Goal: Task Accomplishment & Management: Manage account settings

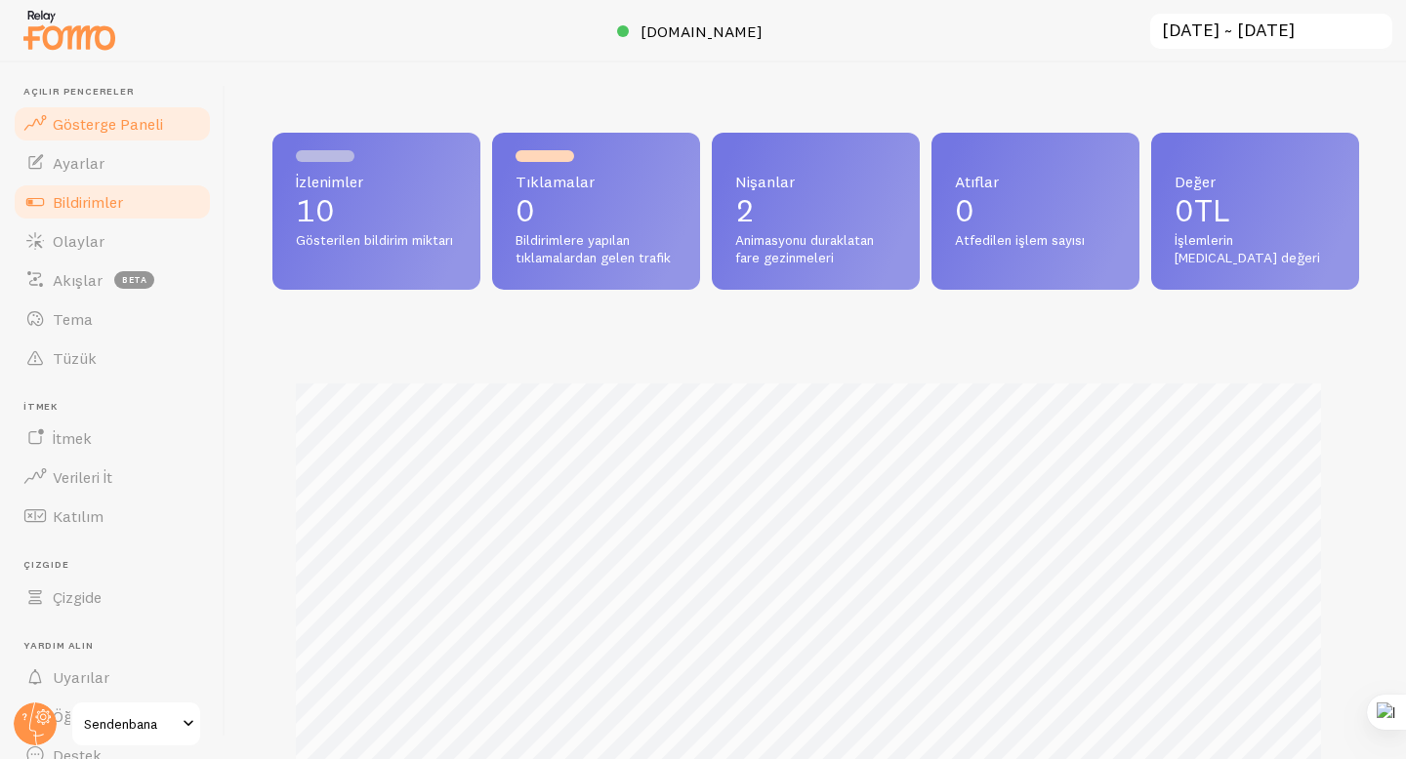
click at [103, 199] on font "Bildirimler" at bounding box center [88, 202] width 70 height 20
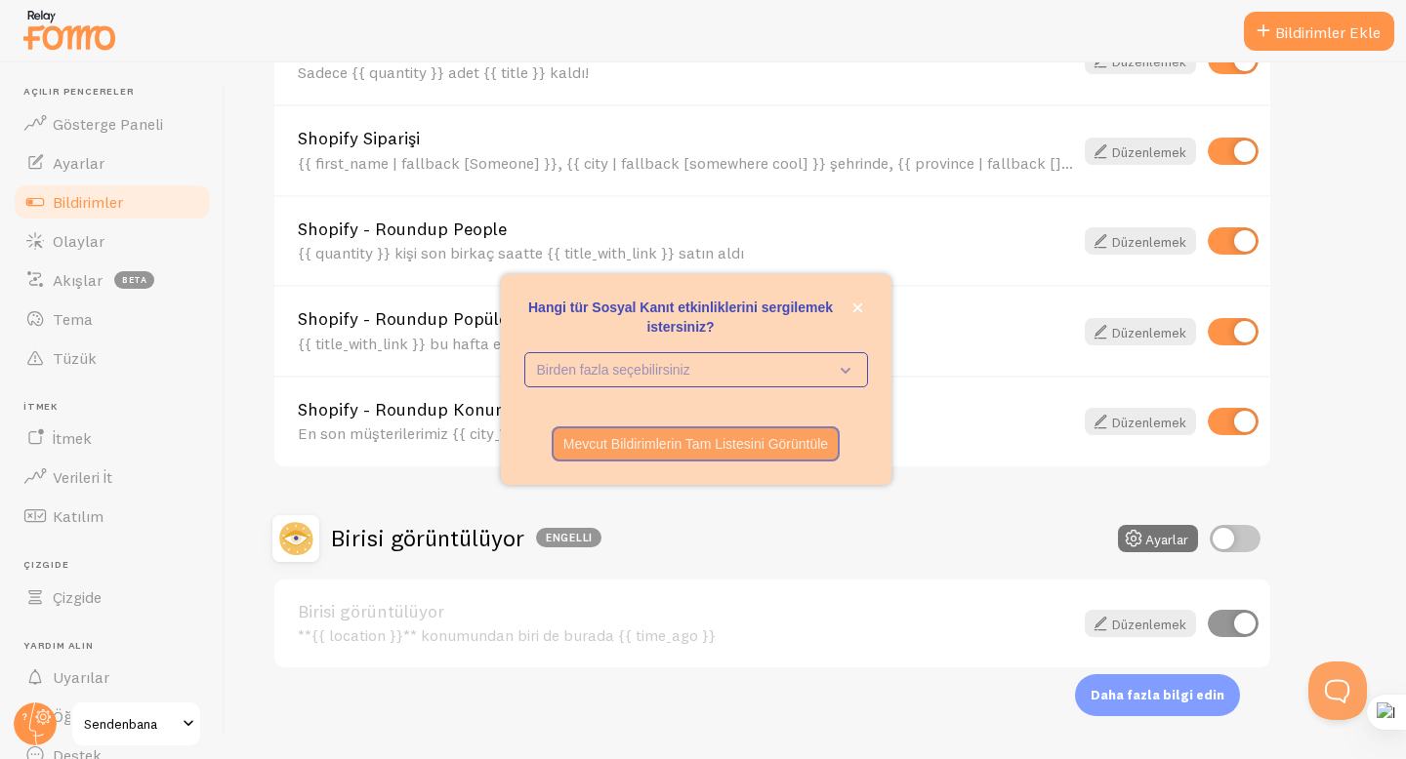
scroll to position [809, 0]
click at [855, 311] on icon "kapalı," at bounding box center [857, 308] width 11 height 11
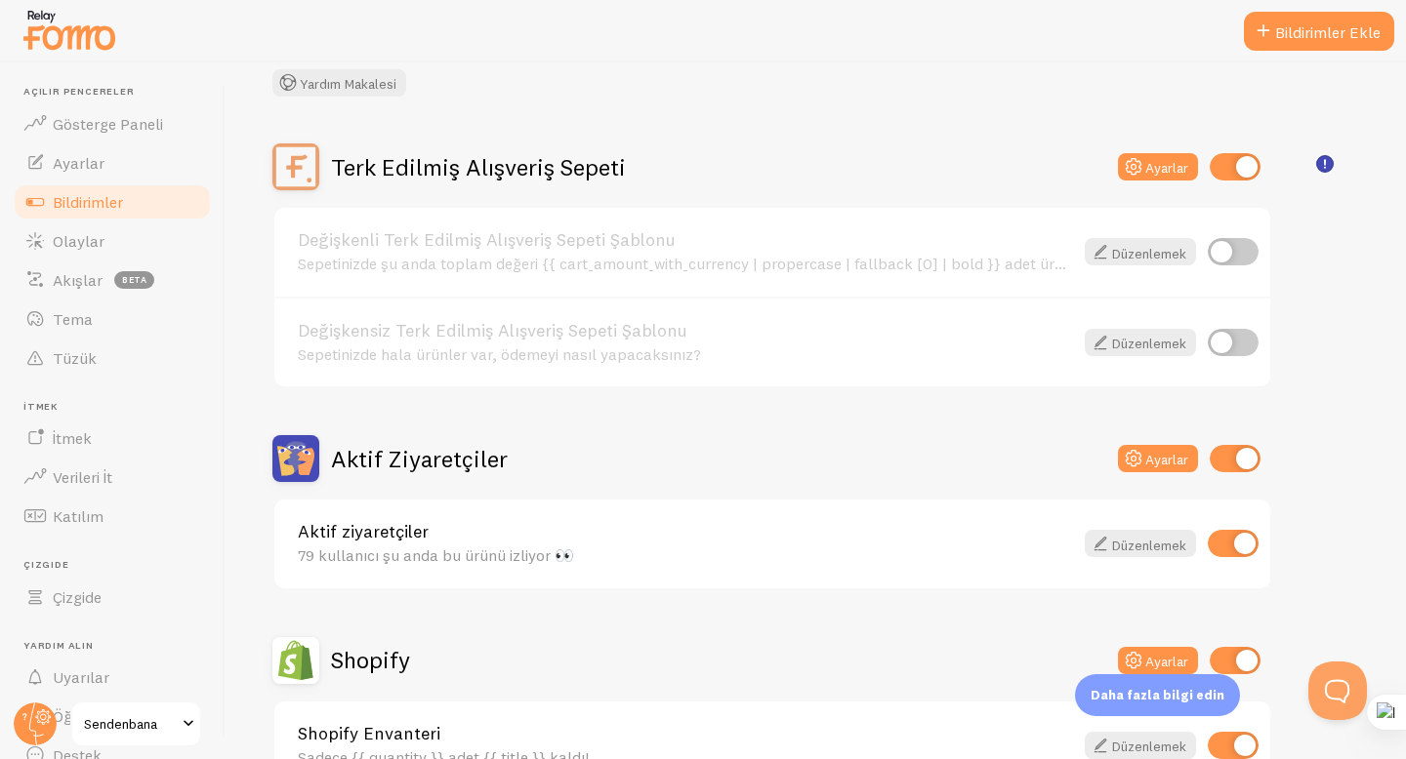
scroll to position [129, 0]
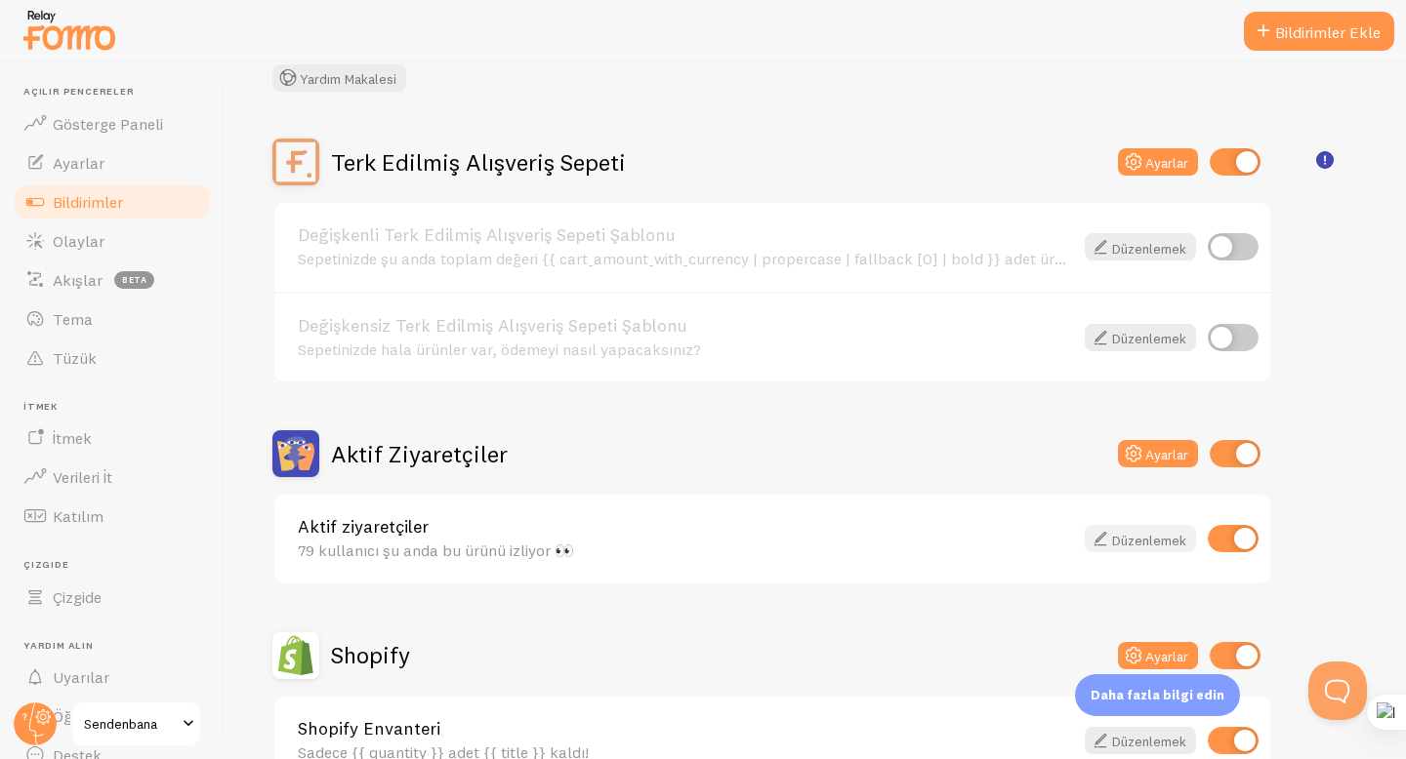
click at [1164, 535] on font "Düzenlemek" at bounding box center [1149, 540] width 74 height 18
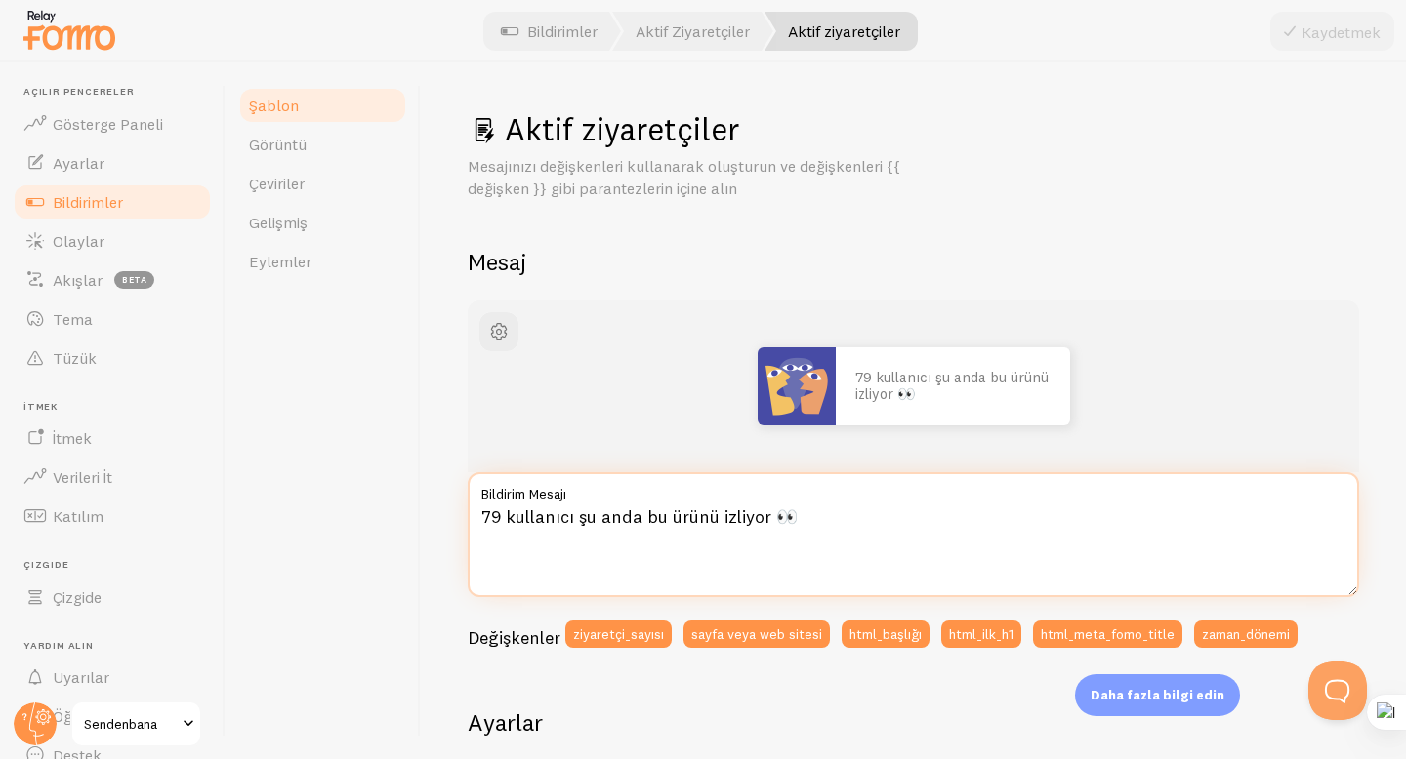
drag, startPoint x: 532, startPoint y: 520, endPoint x: 481, endPoint y: 520, distance: 50.8
click at [481, 520] on textarea "79 kullanıcı şu anda bu ürünü izliyor 👀" at bounding box center [913, 534] width 891 height 125
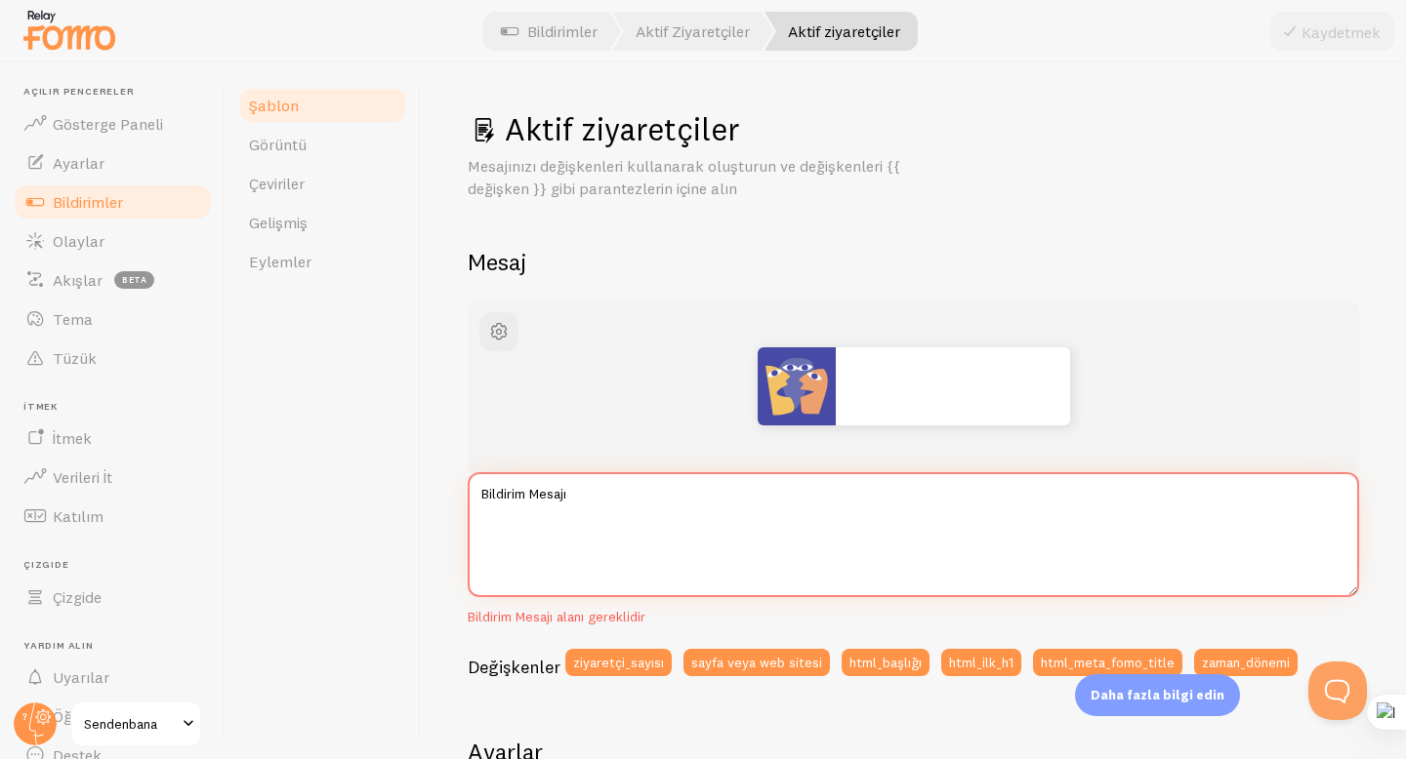
paste textarea "👀 Bu ürünü şu anda 44 kişi inceliyor."
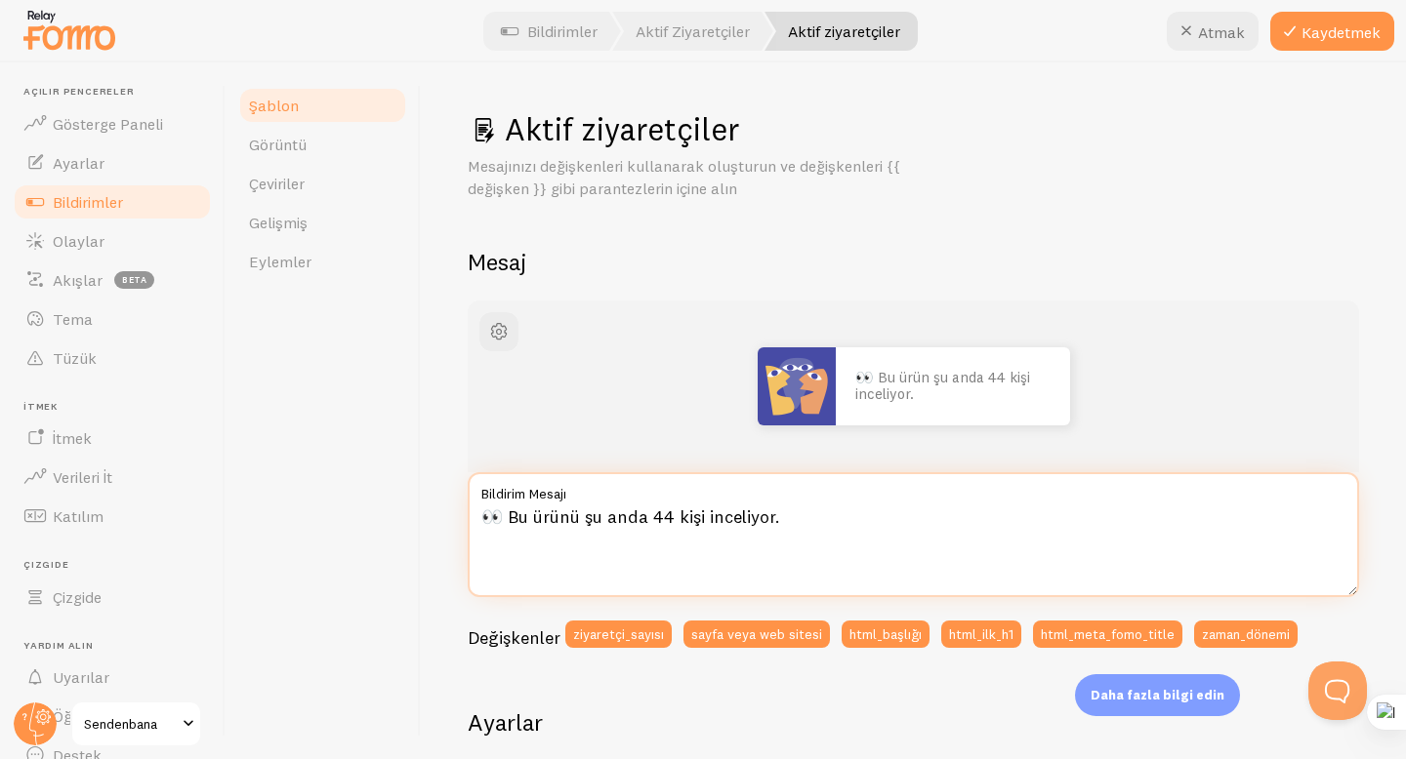
click at [668, 519] on textarea "👀 Bu ürünü şu anda 44 kişi inceliyor." at bounding box center [913, 534] width 891 height 125
type textarea "👀 Bu ürünü şu anda 78 kişi inceliyor."
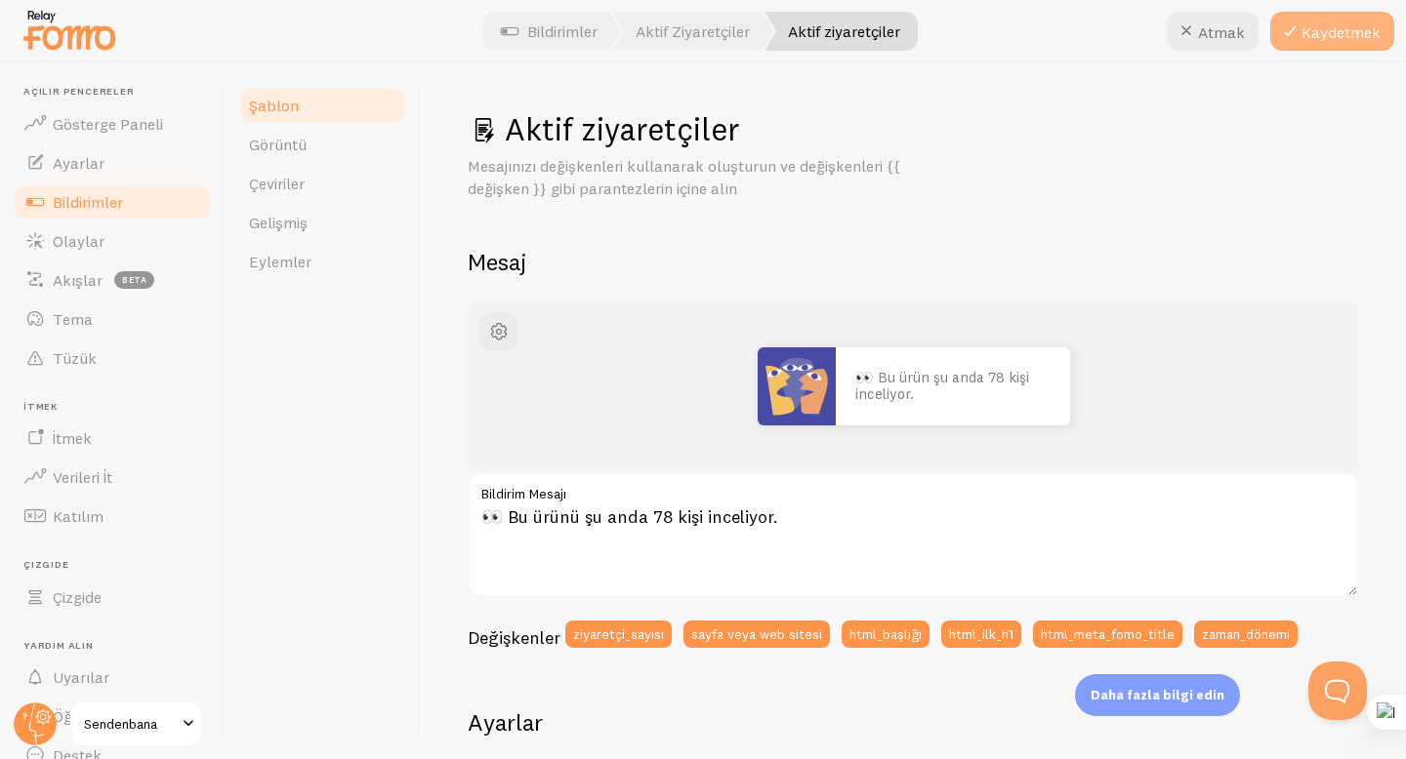
click at [1349, 28] on font "Kaydetmek" at bounding box center [1340, 32] width 79 height 20
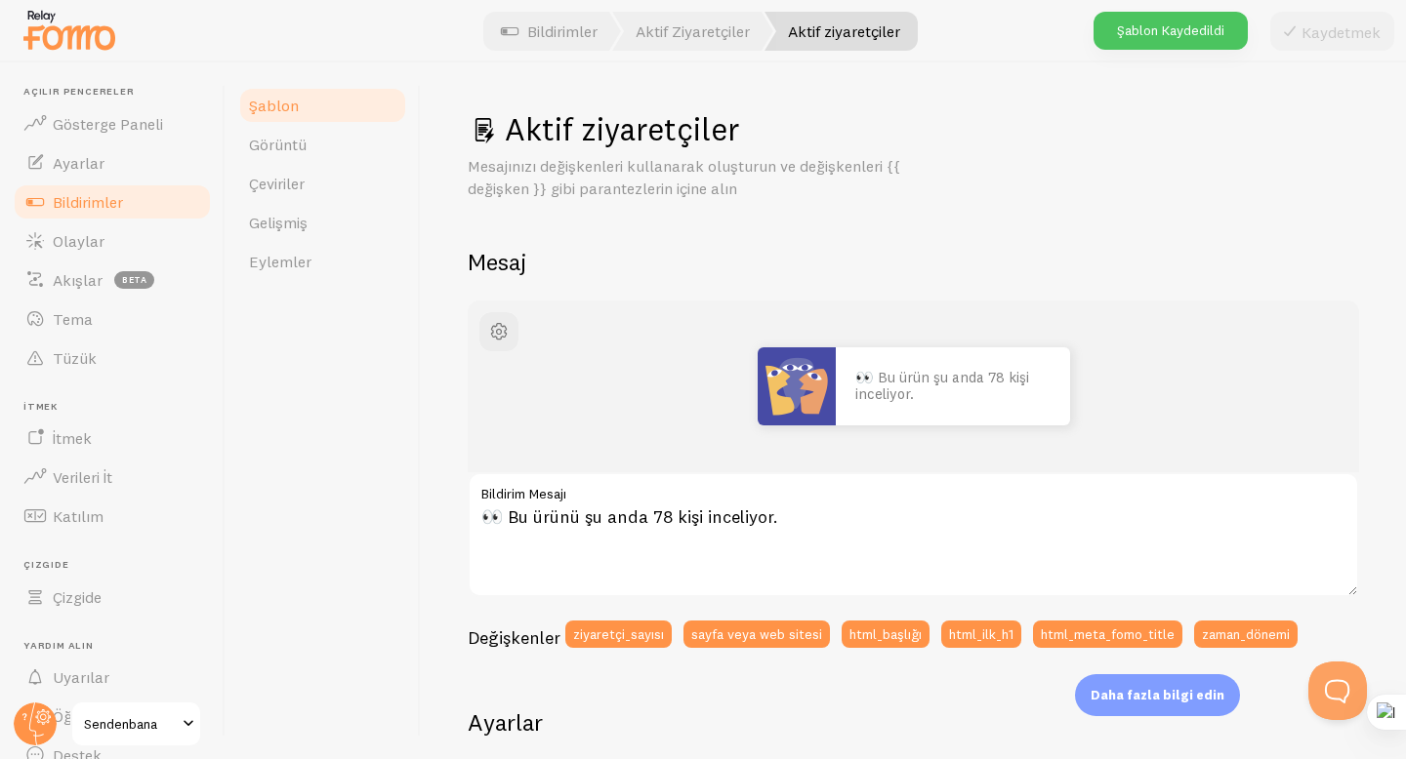
scroll to position [156, 0]
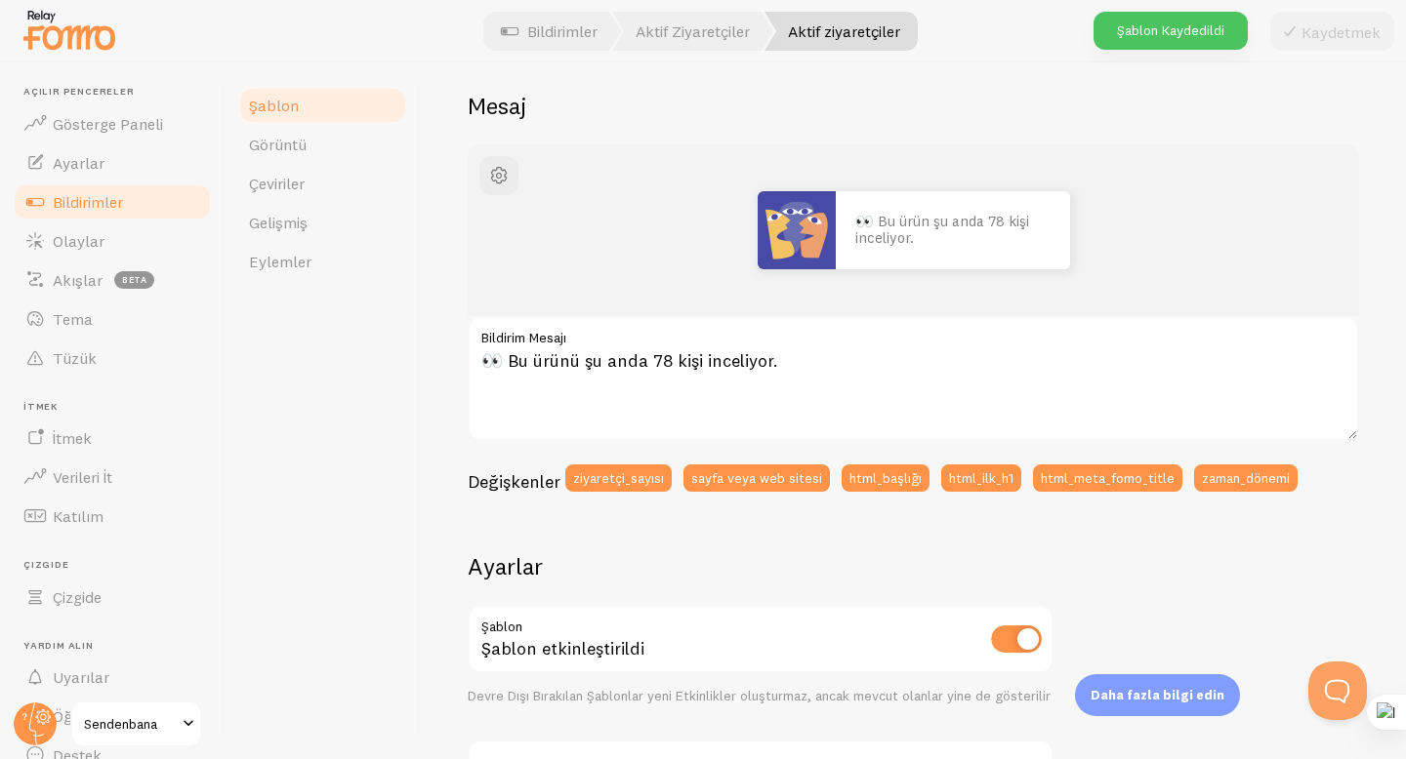
click at [118, 207] on font "Bildirimler" at bounding box center [88, 202] width 70 height 20
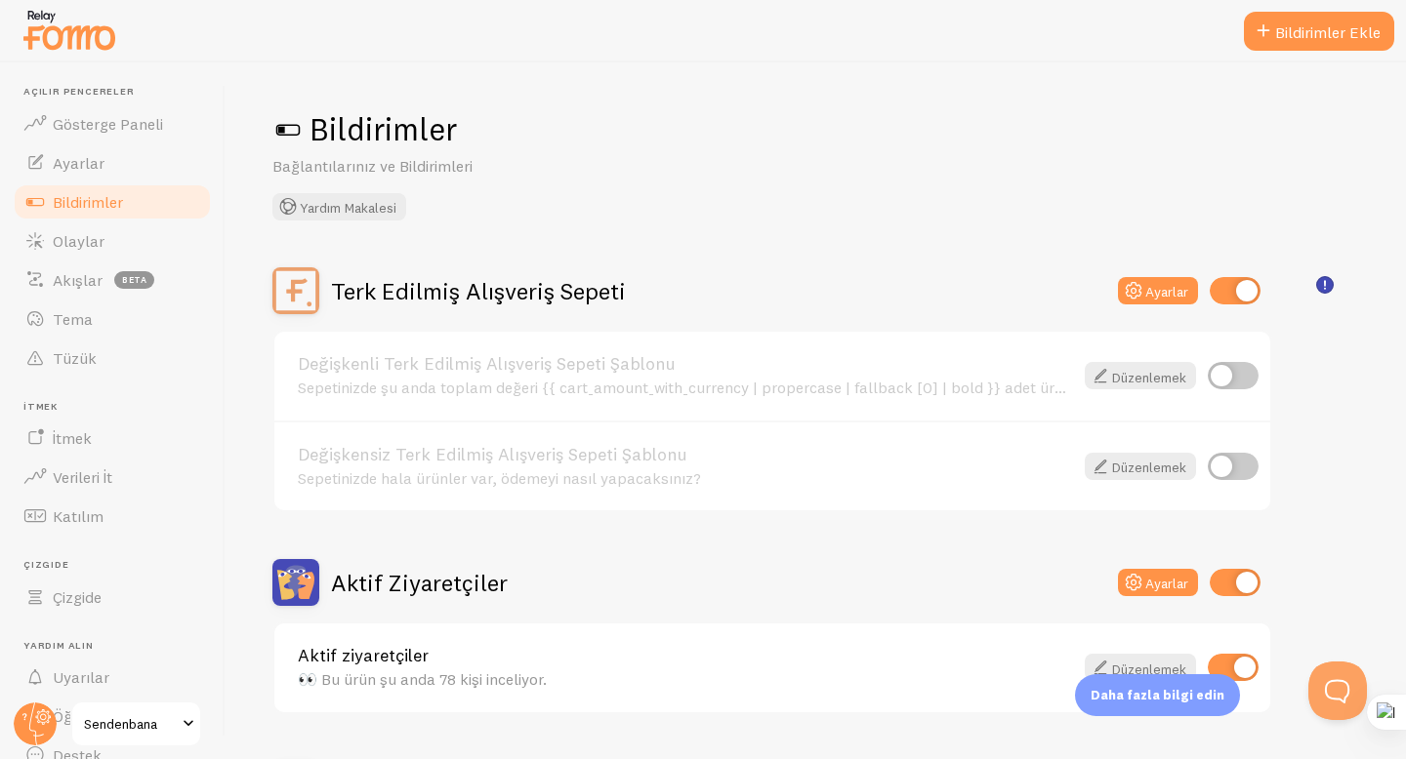
scroll to position [156, 0]
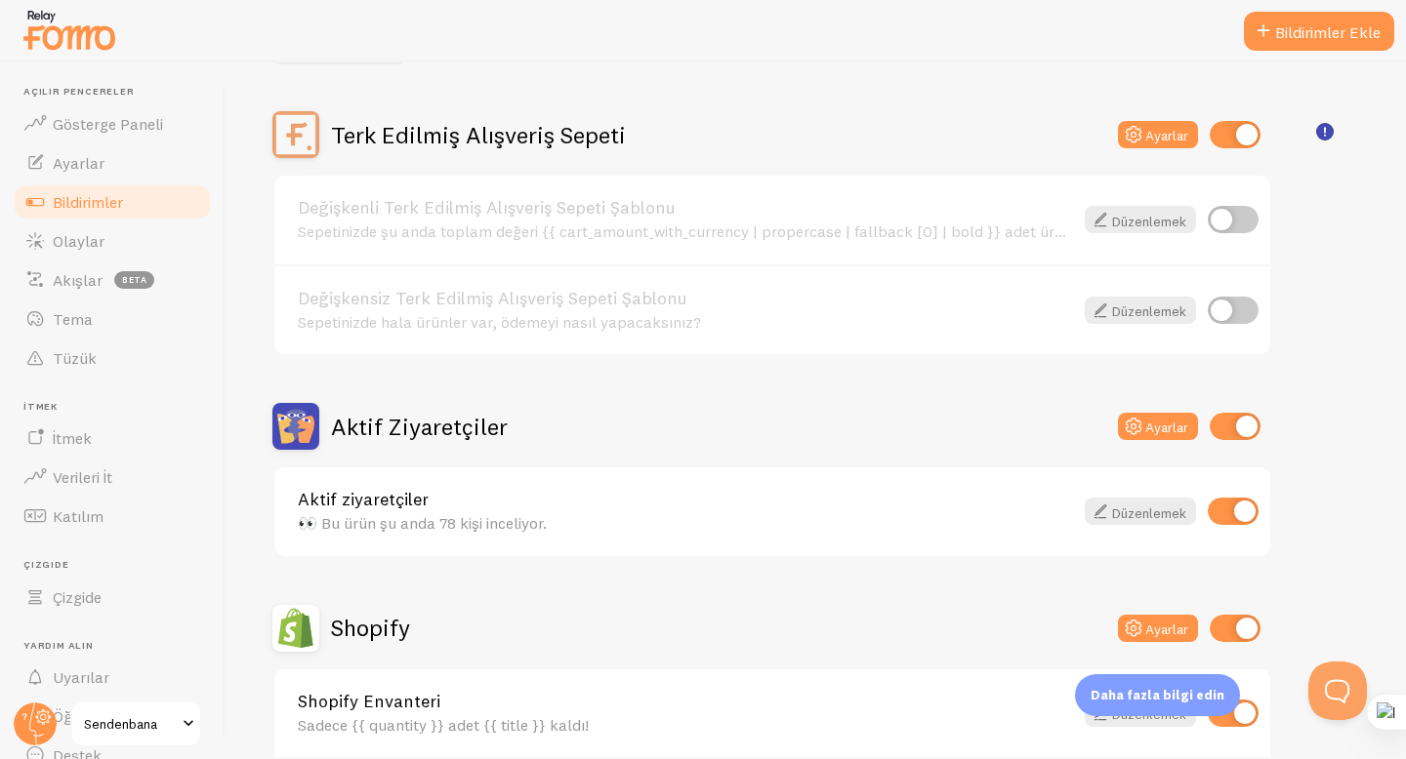
click at [1240, 430] on input "checkbox" at bounding box center [1234, 426] width 51 height 27
checkbox input "false"
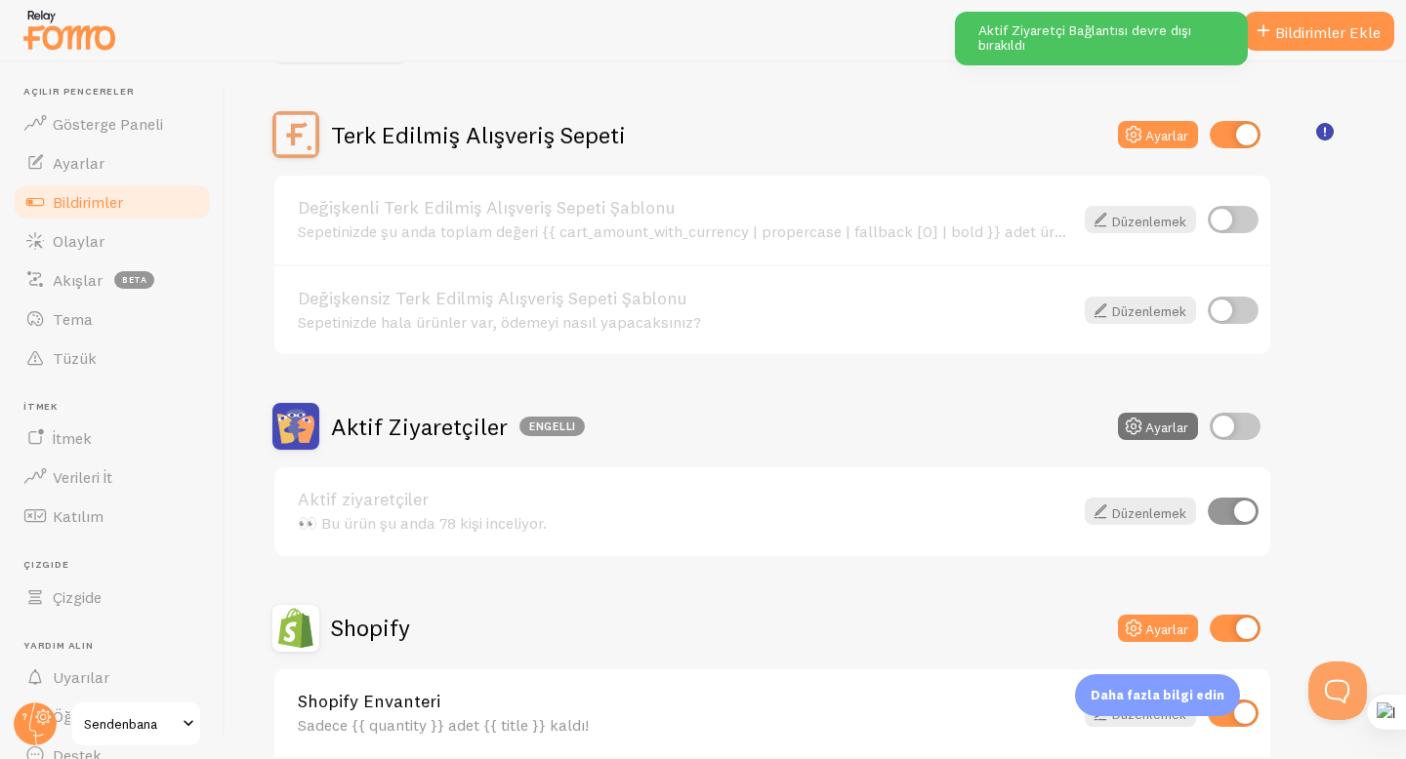
click at [1248, 626] on input "checkbox" at bounding box center [1234, 628] width 51 height 27
checkbox input "false"
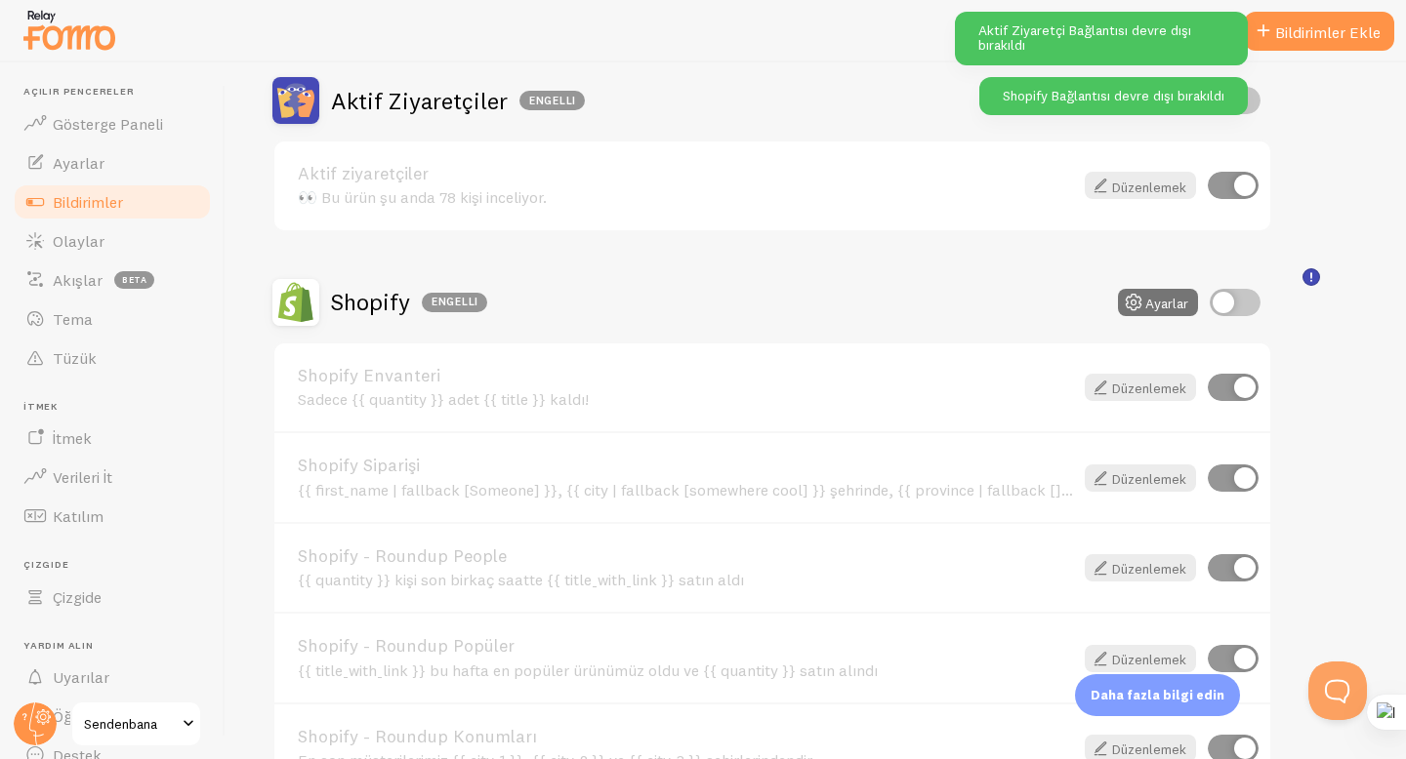
scroll to position [0, 0]
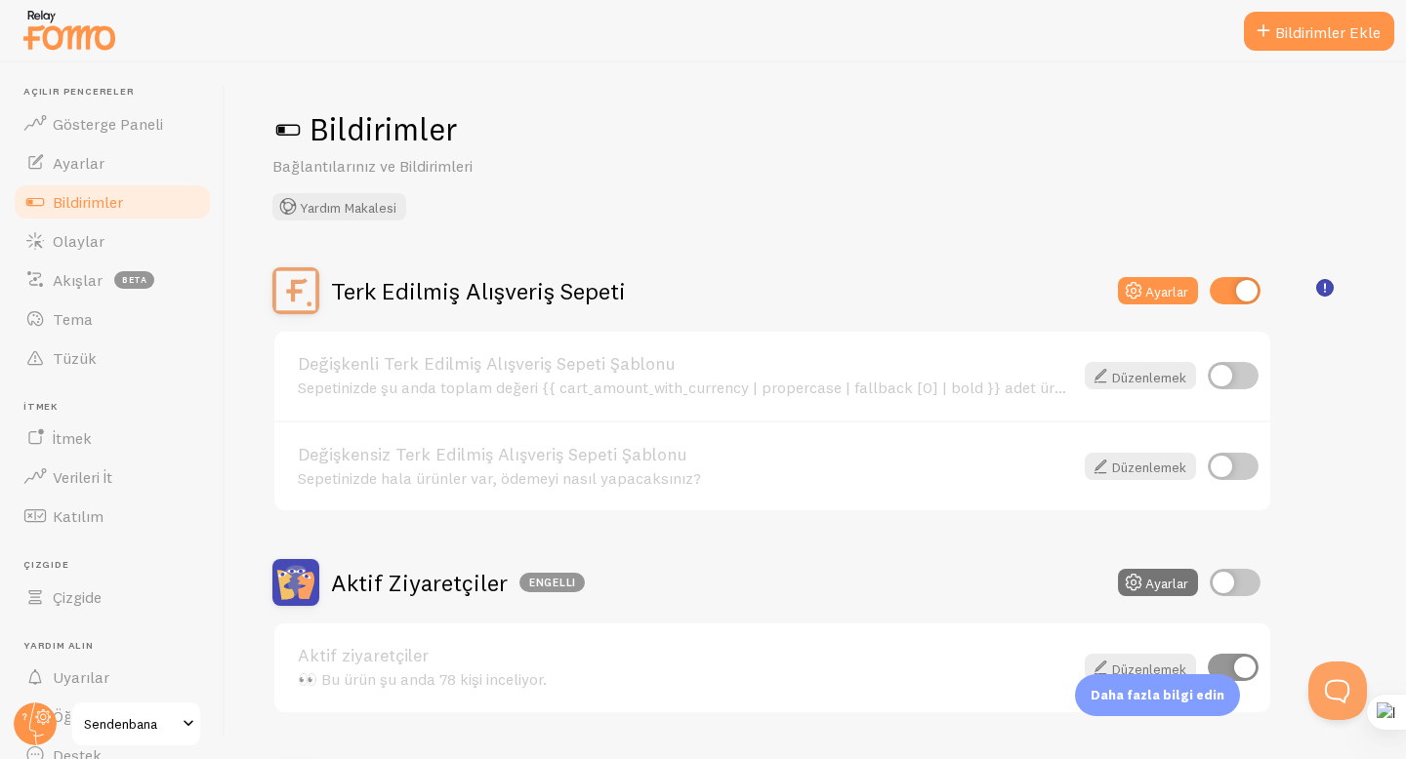
click at [1229, 378] on input "checkbox" at bounding box center [1232, 375] width 51 height 27
checkbox input "true"
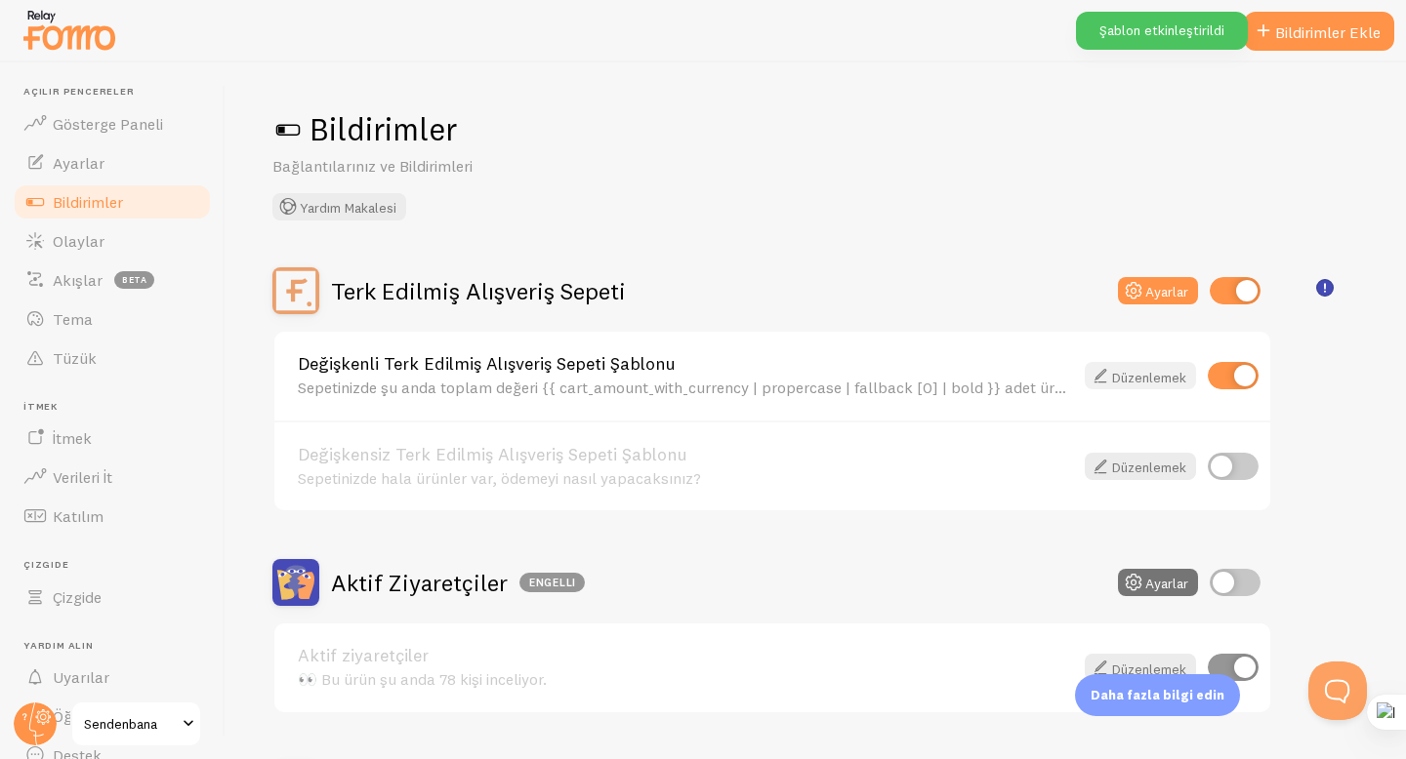
click at [1162, 379] on font "Düzenlemek" at bounding box center [1149, 377] width 74 height 18
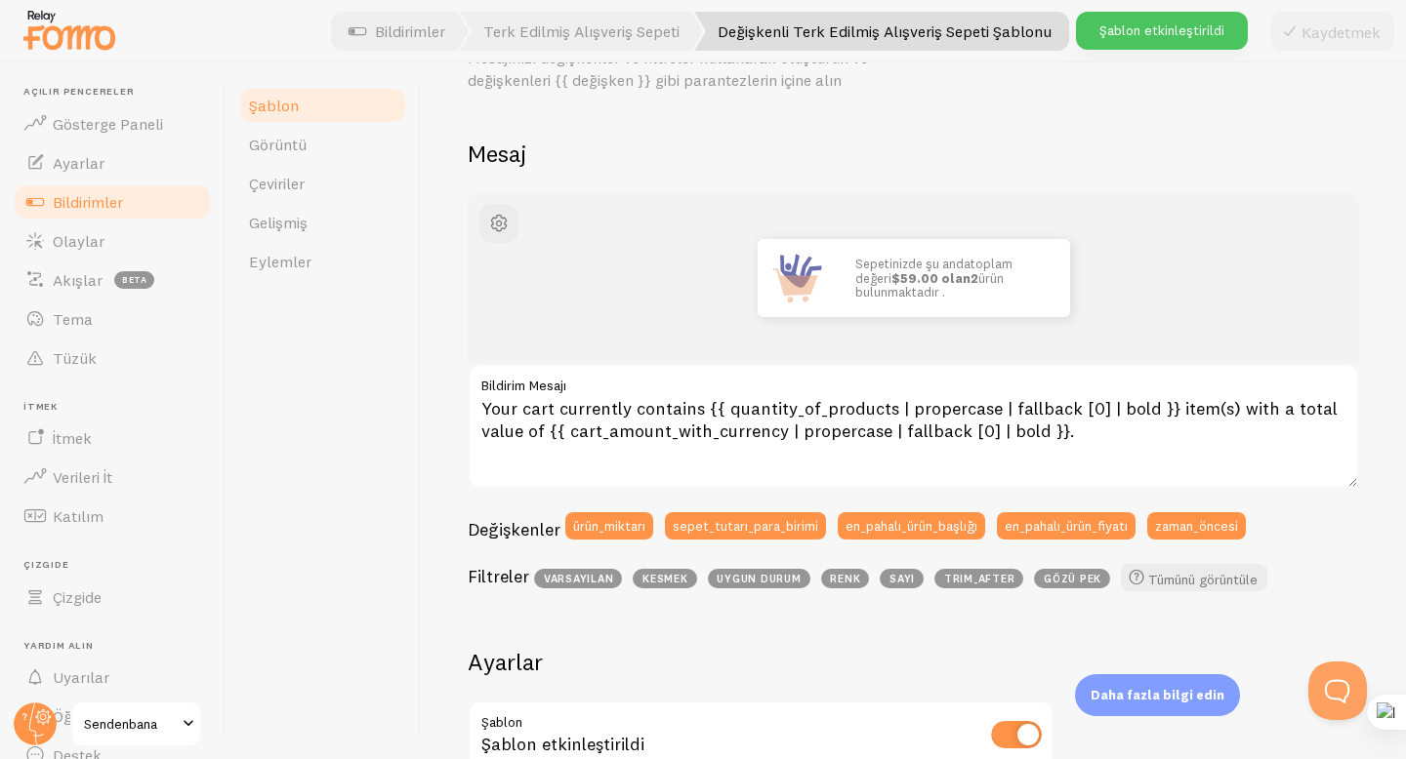
scroll to position [110, 0]
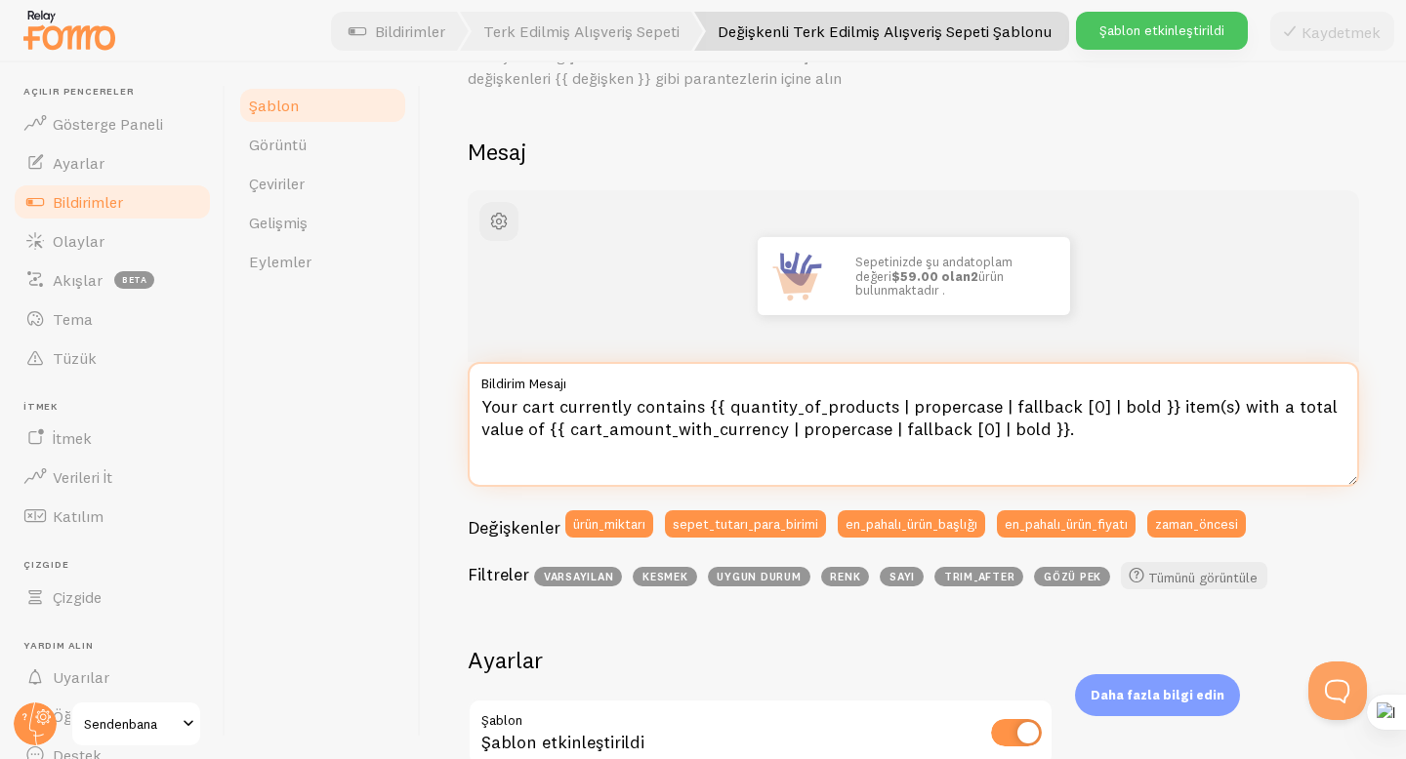
drag, startPoint x: 1078, startPoint y: 437, endPoint x: 440, endPoint y: 382, distance: 639.8
click at [440, 382] on div "Değişkenli Terk Edilmiş Alışveriş Sepeti Şablonu Mesajınızı değişkenler ve filt…" at bounding box center [913, 410] width 985 height 697
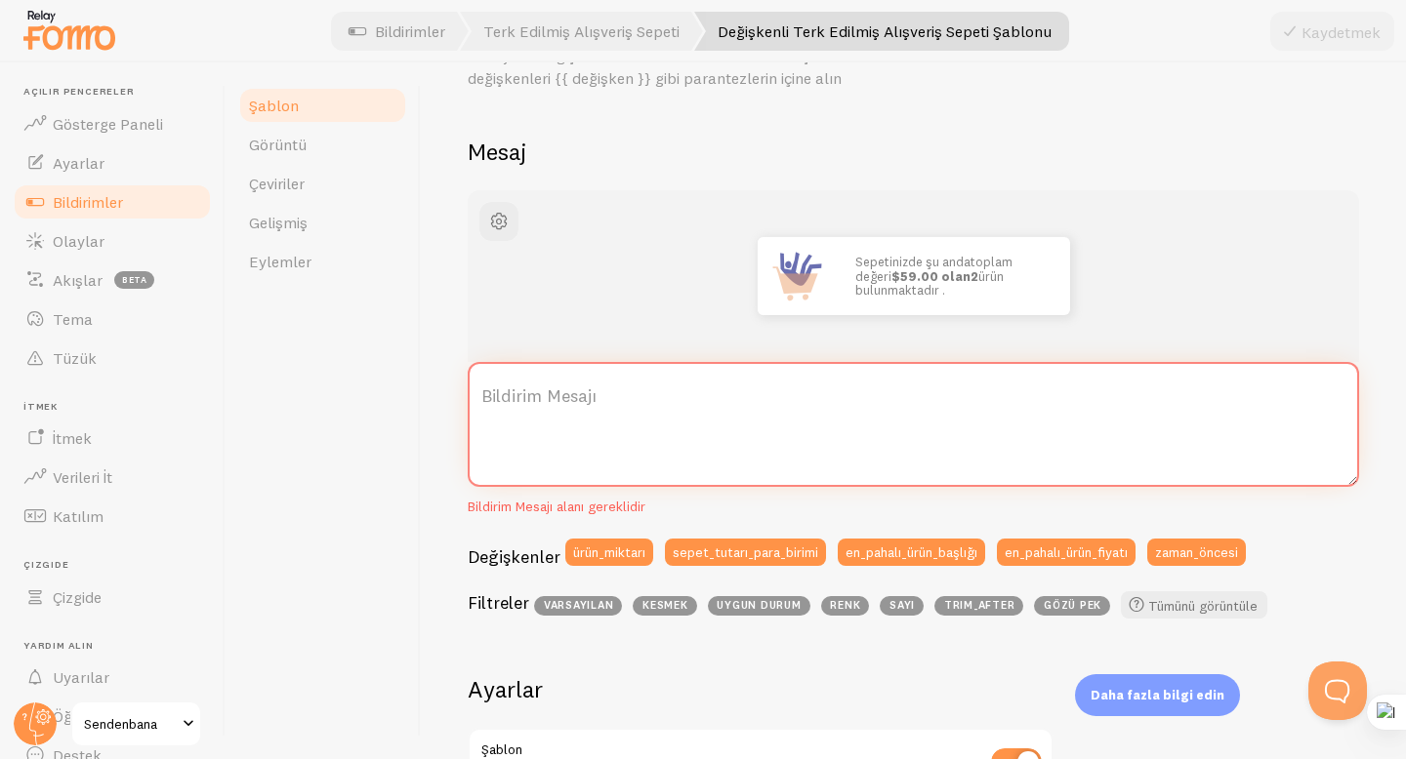
paste textarea "👀 Bu ürünü şu anda 44 kişi inceliyor."
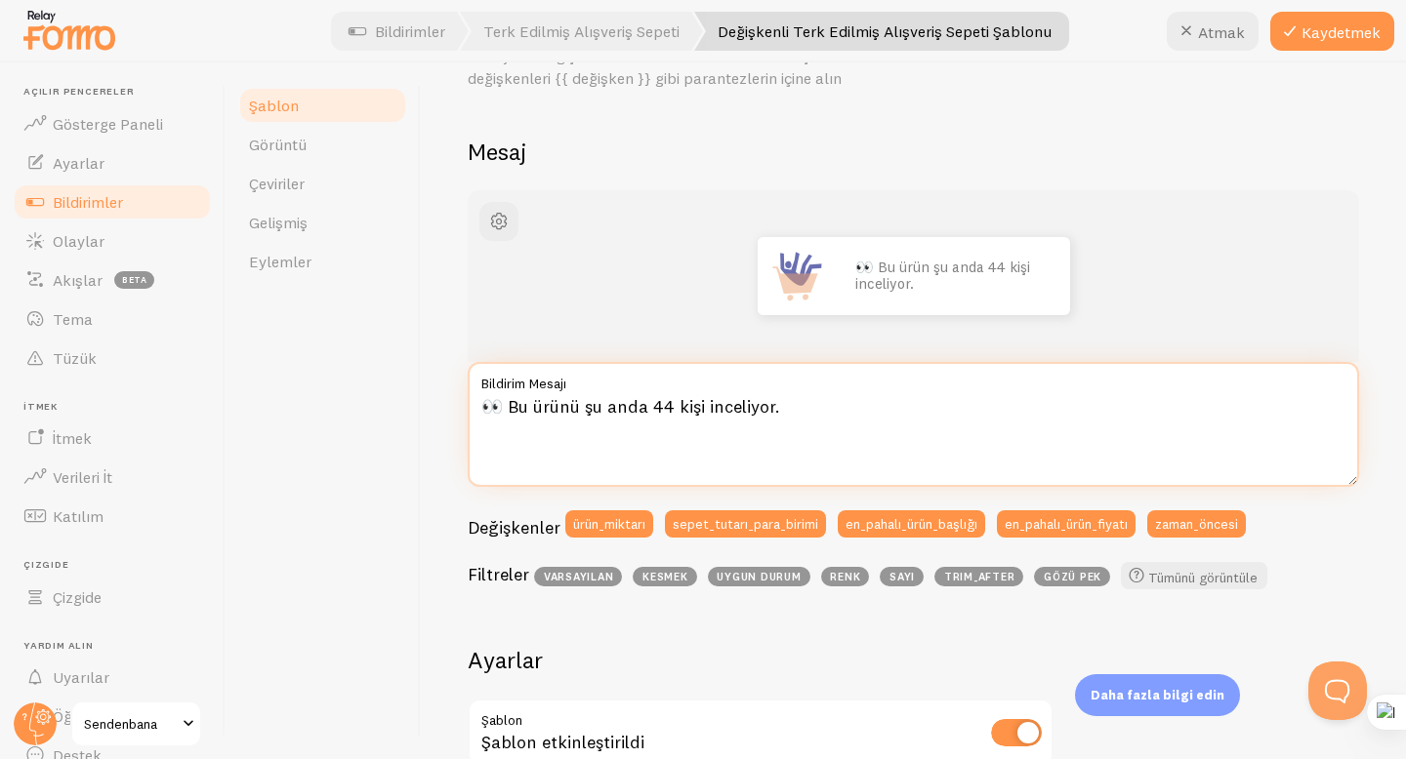
click at [672, 411] on textarea "👀 Bu ürünü şu anda 44 kişi inceliyor." at bounding box center [913, 424] width 891 height 125
type textarea "👀 Bu ürünü şu anda 78 kişi inceliyor."
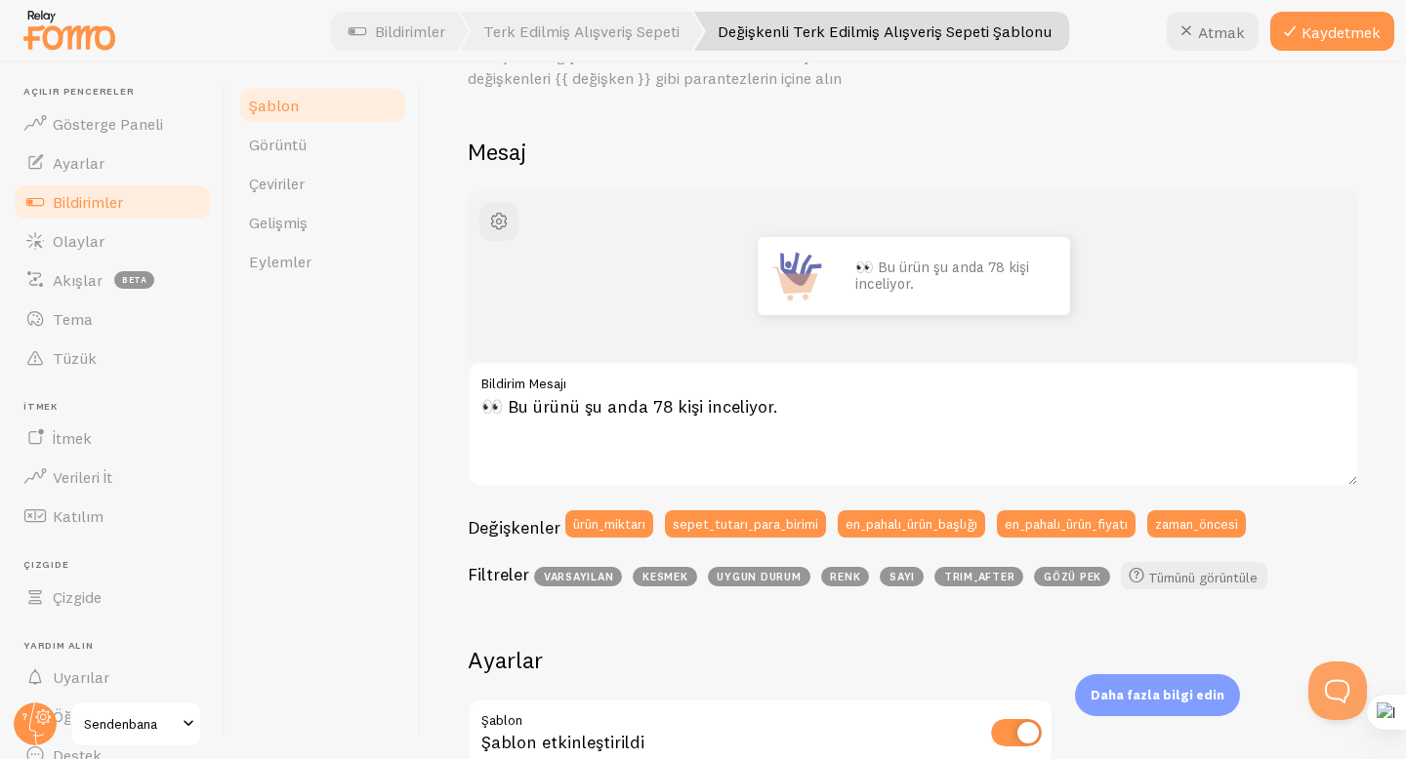
click at [1223, 326] on div "👀 Bu ürün şu anda 78 kişi inceliyor." at bounding box center [913, 276] width 891 height 172
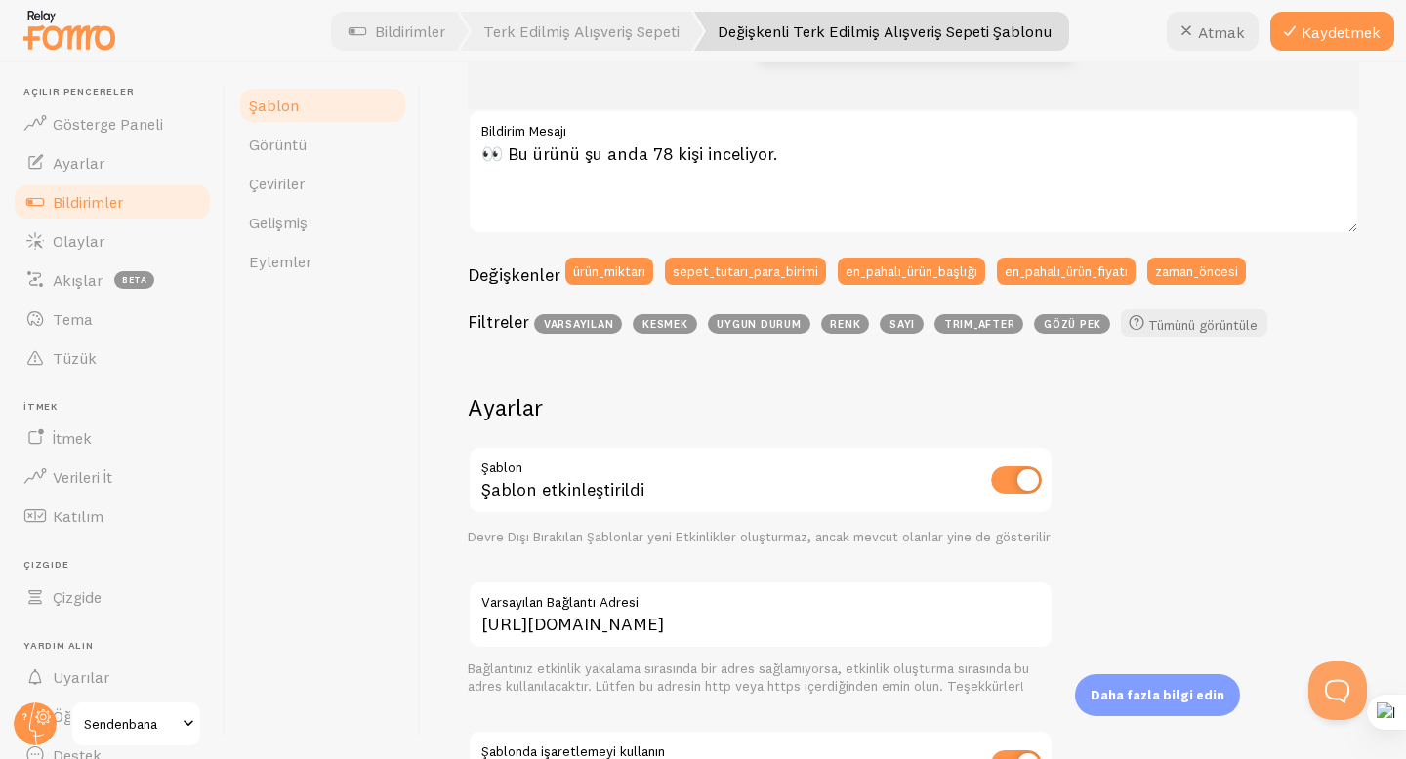
scroll to position [482, 0]
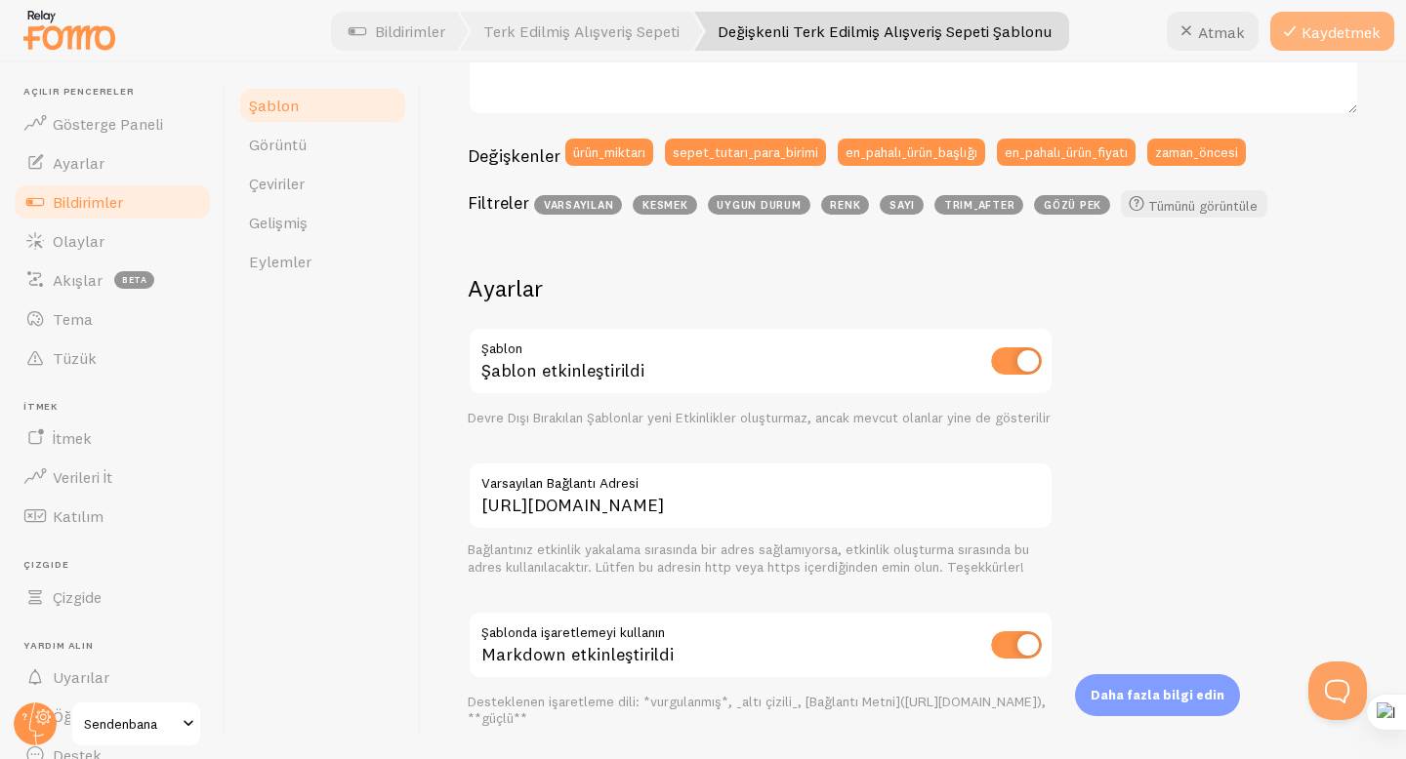
click at [1355, 41] on button "Kaydetmek" at bounding box center [1332, 31] width 124 height 39
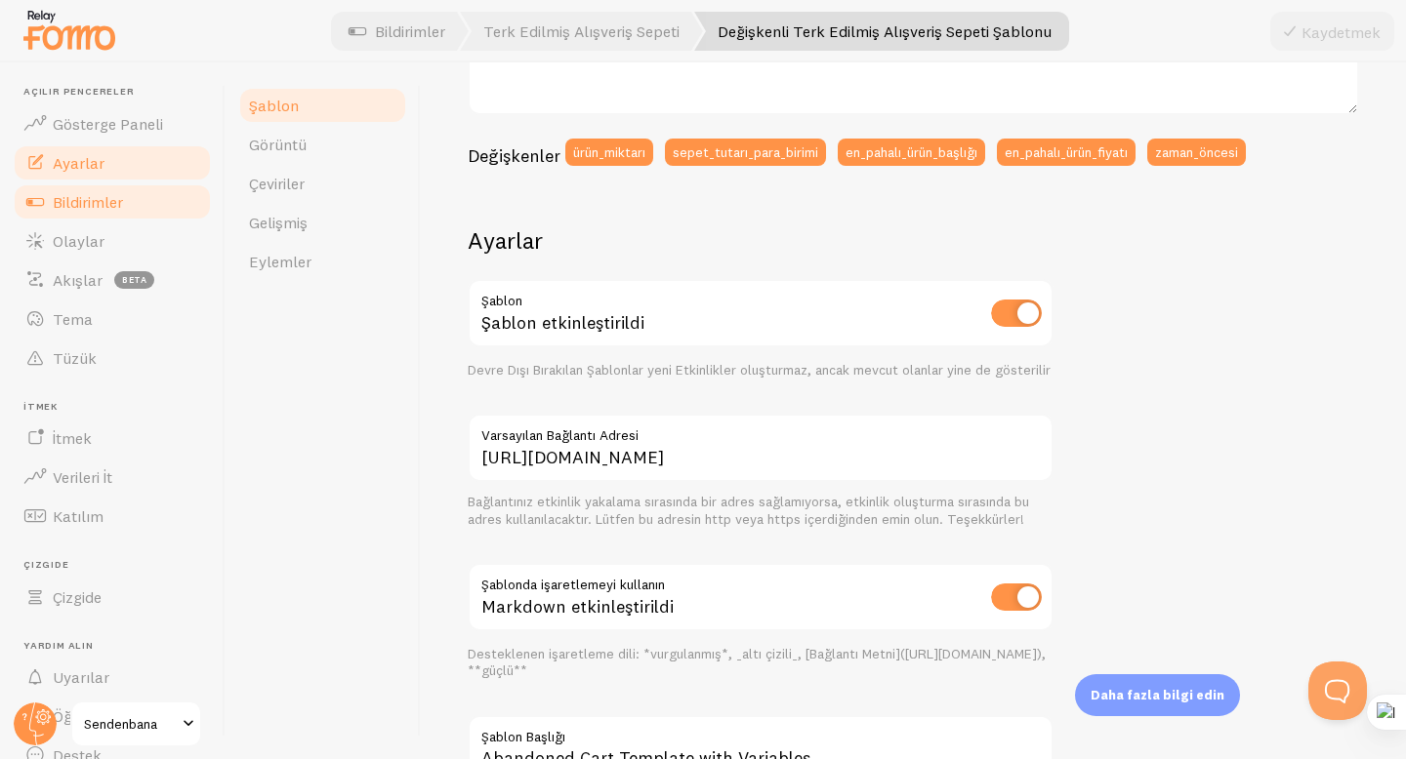
click at [102, 144] on link "Ayarlar" at bounding box center [112, 162] width 201 height 39
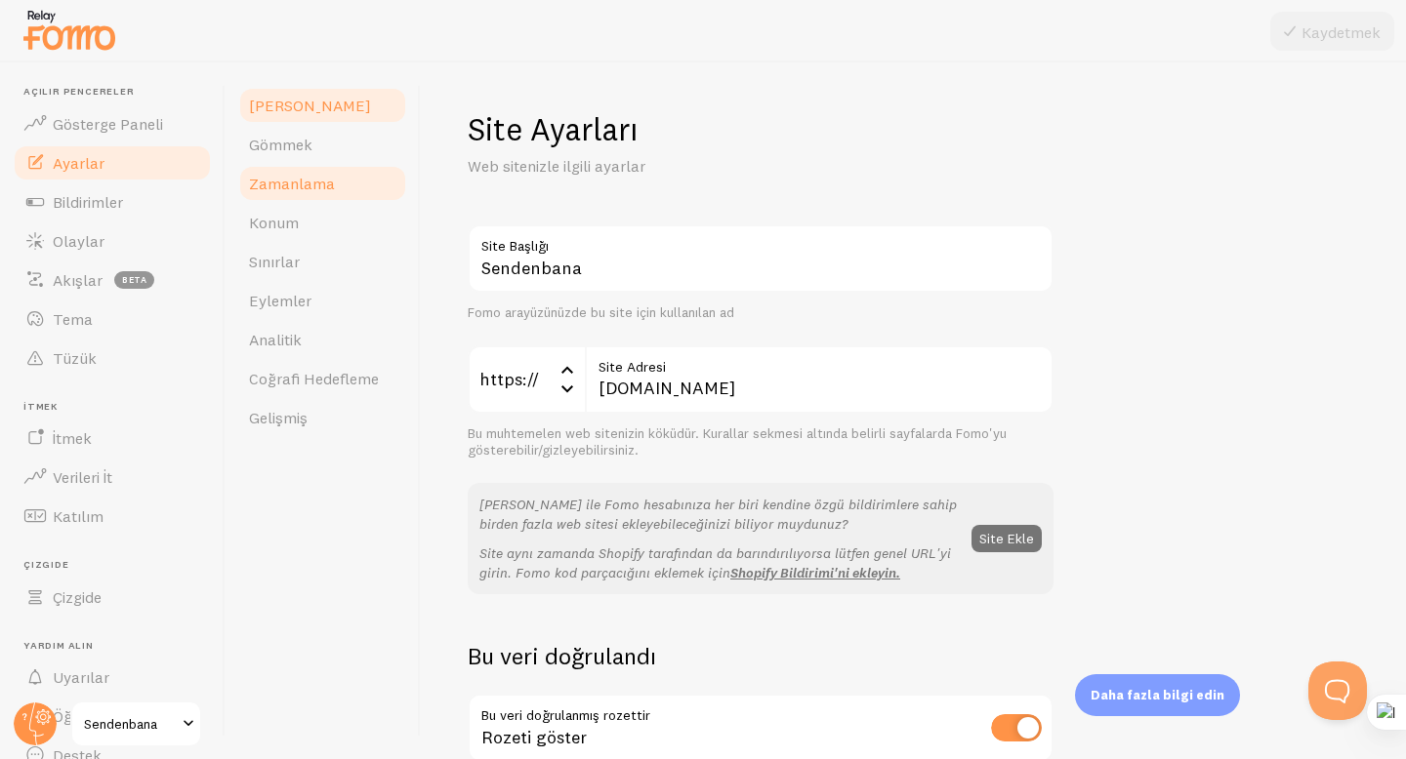
click at [310, 182] on font "Zamanlama" at bounding box center [292, 184] width 86 height 20
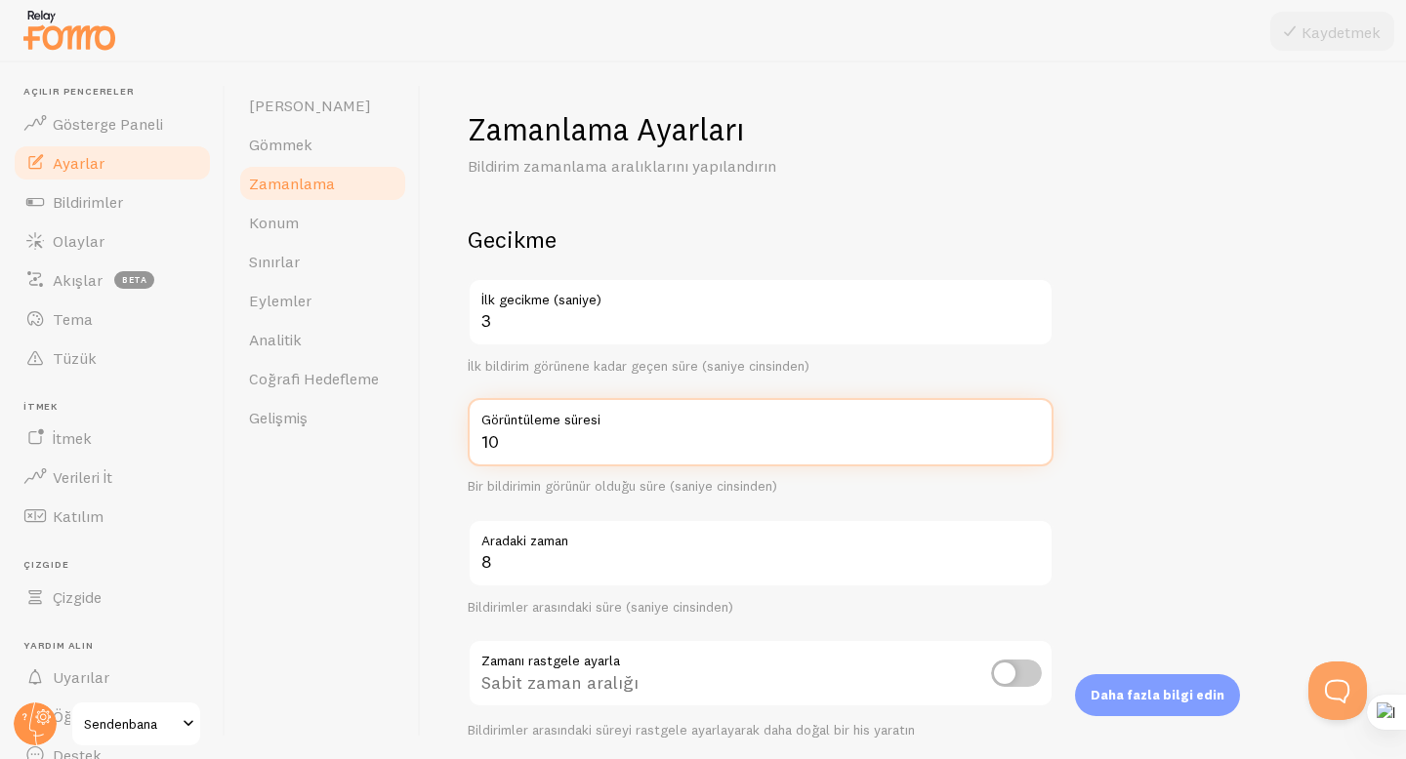
click at [548, 451] on input "10" at bounding box center [761, 432] width 586 height 68
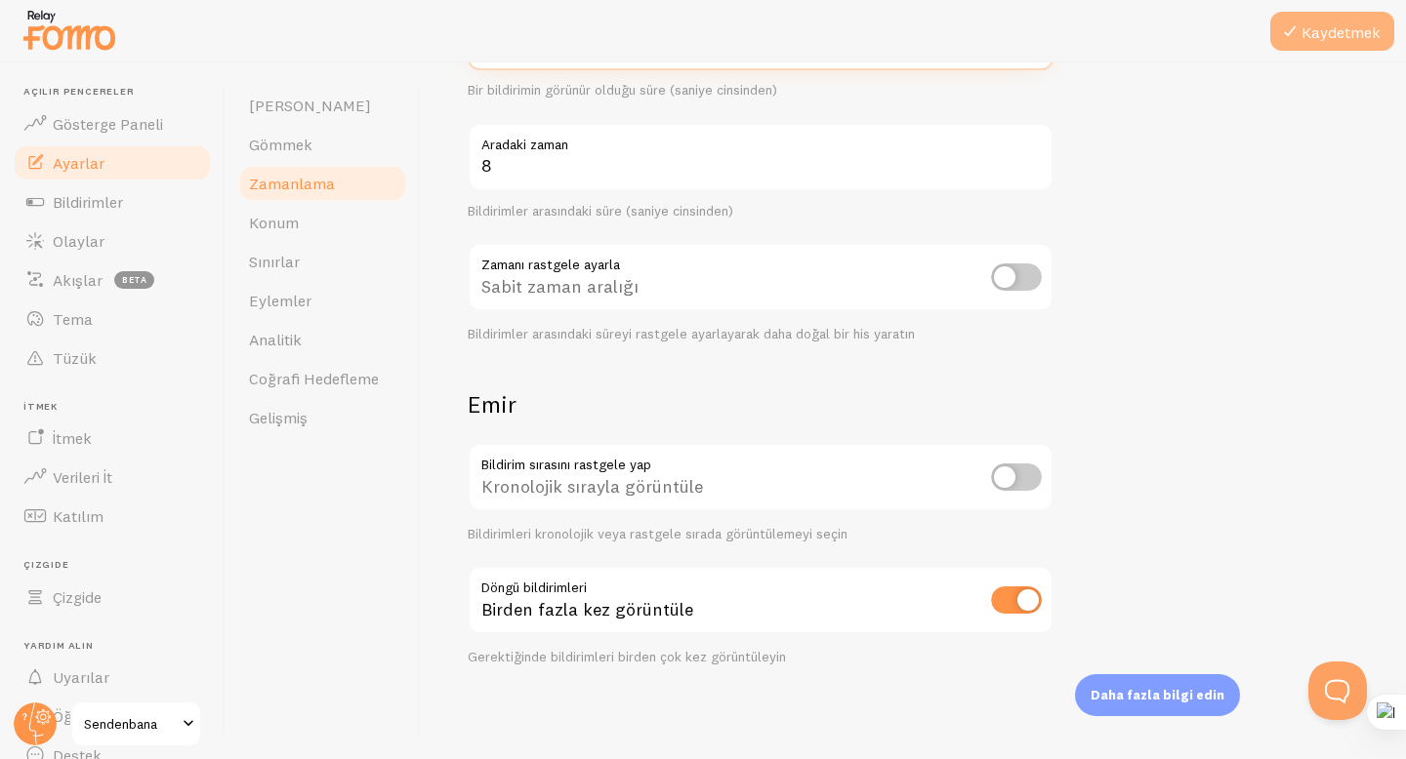
type input "15"
click at [1362, 32] on font "Kaydetmek" at bounding box center [1340, 32] width 79 height 20
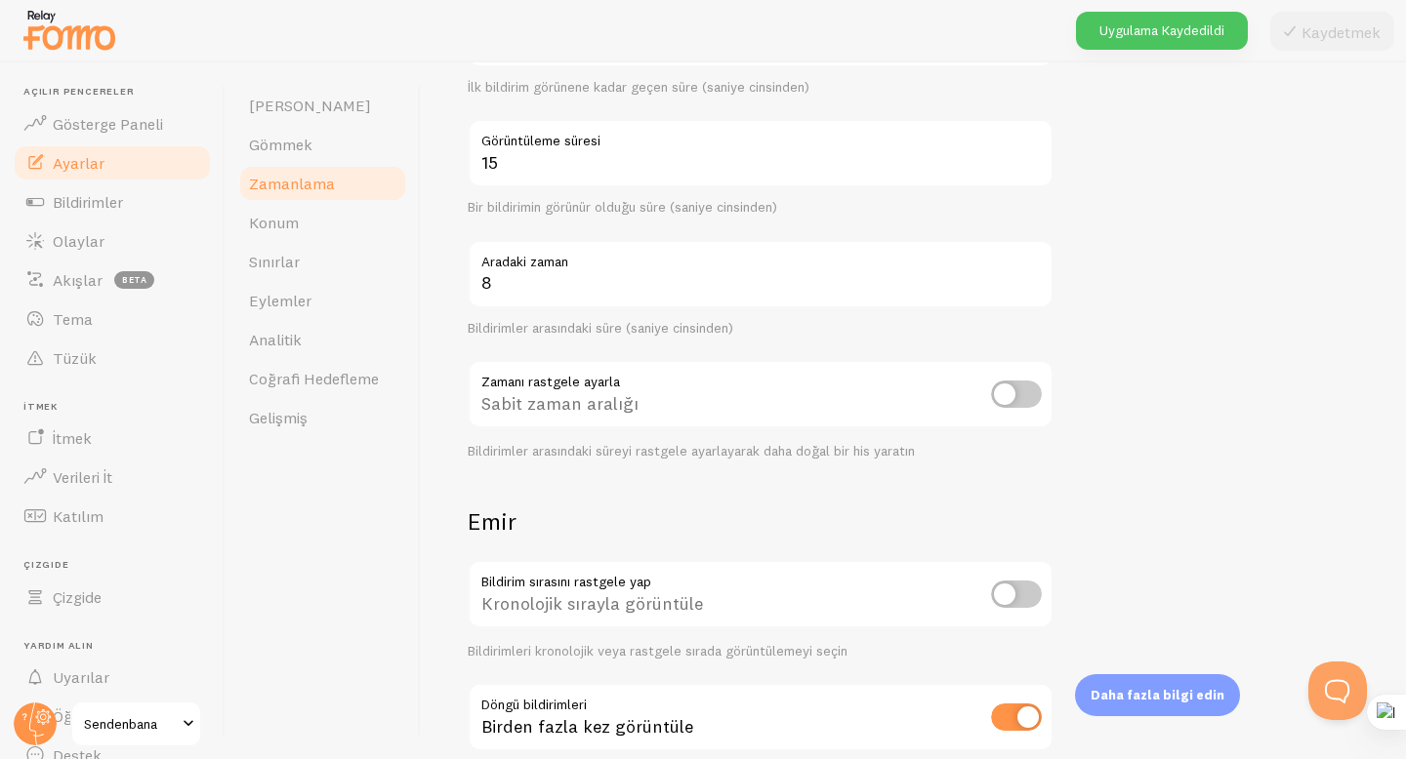
scroll to position [274, 0]
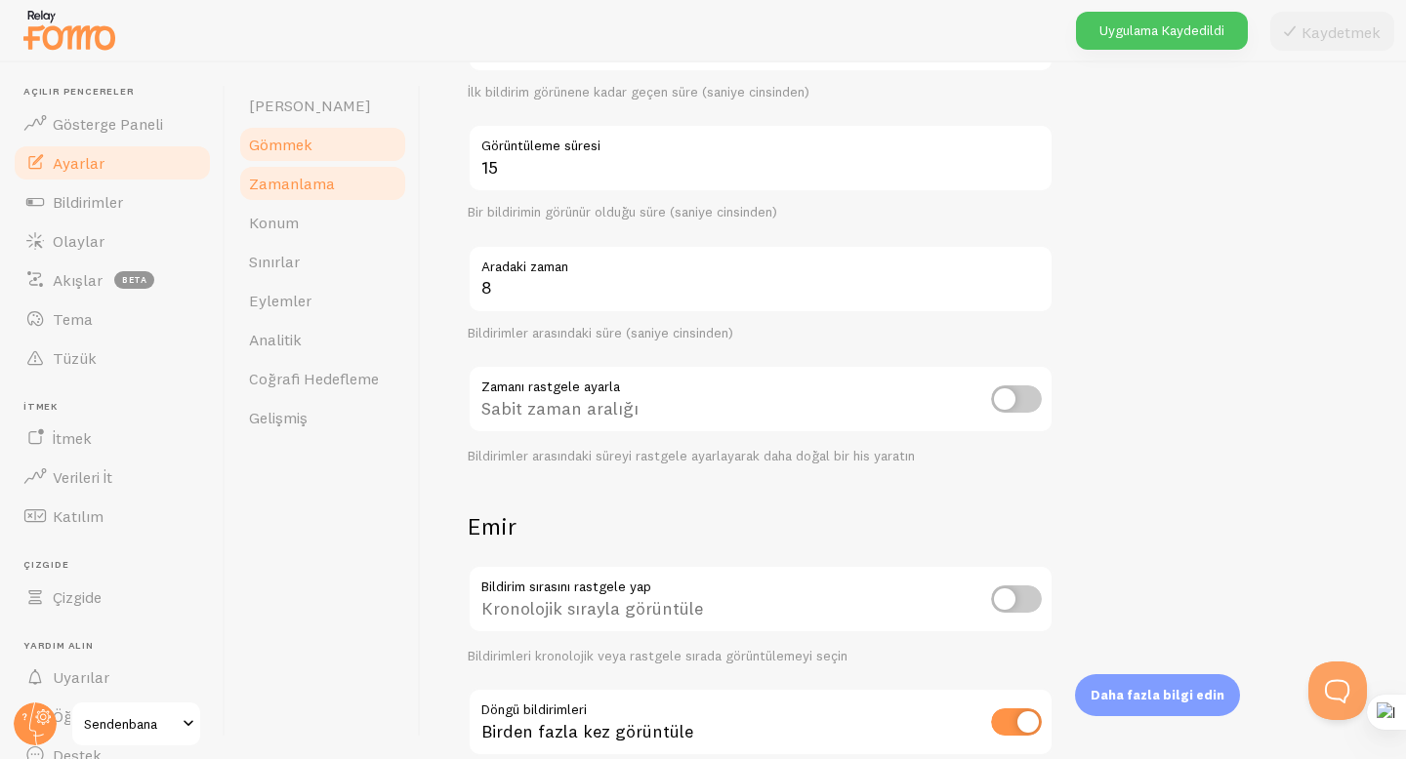
click at [306, 144] on font "Gömmek" at bounding box center [280, 145] width 63 height 20
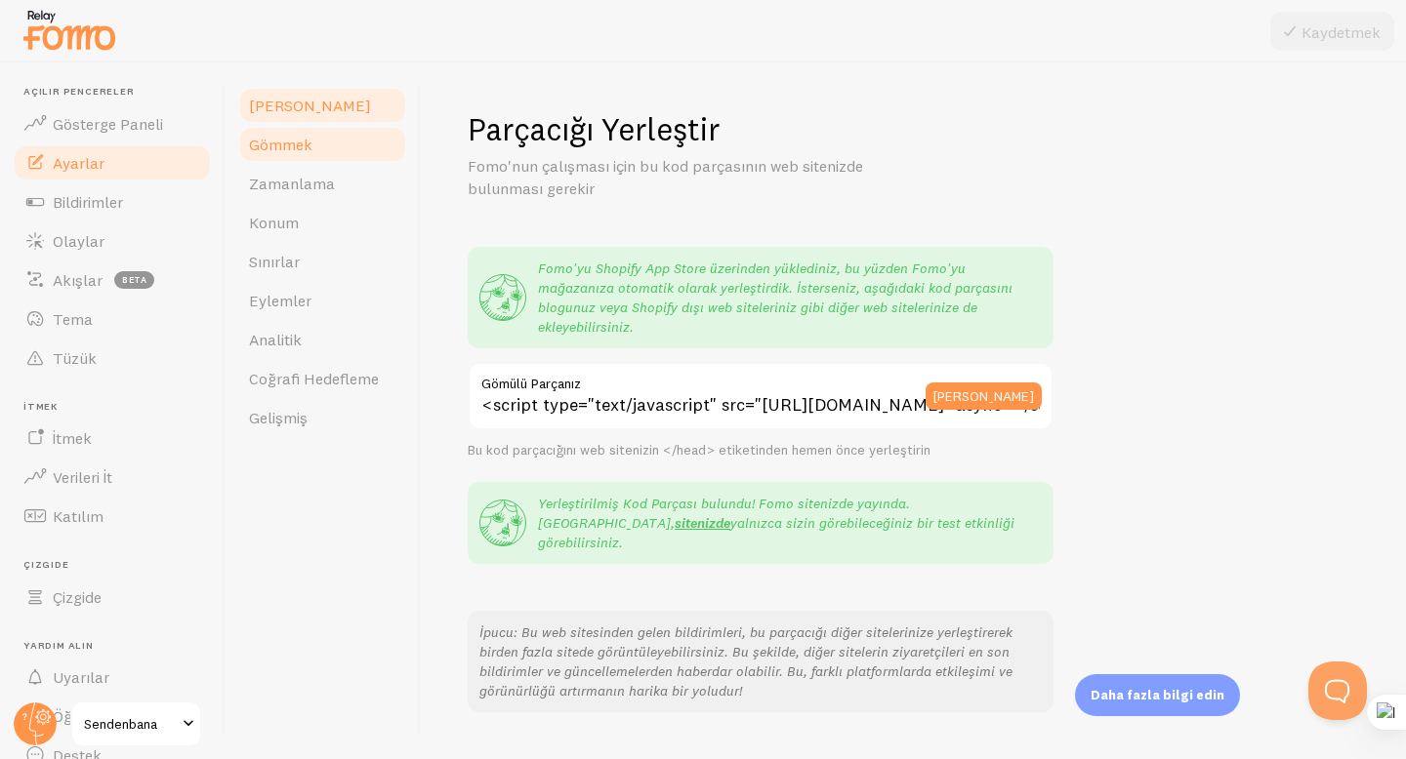
click at [299, 114] on link "[PERSON_NAME]" at bounding box center [322, 105] width 171 height 39
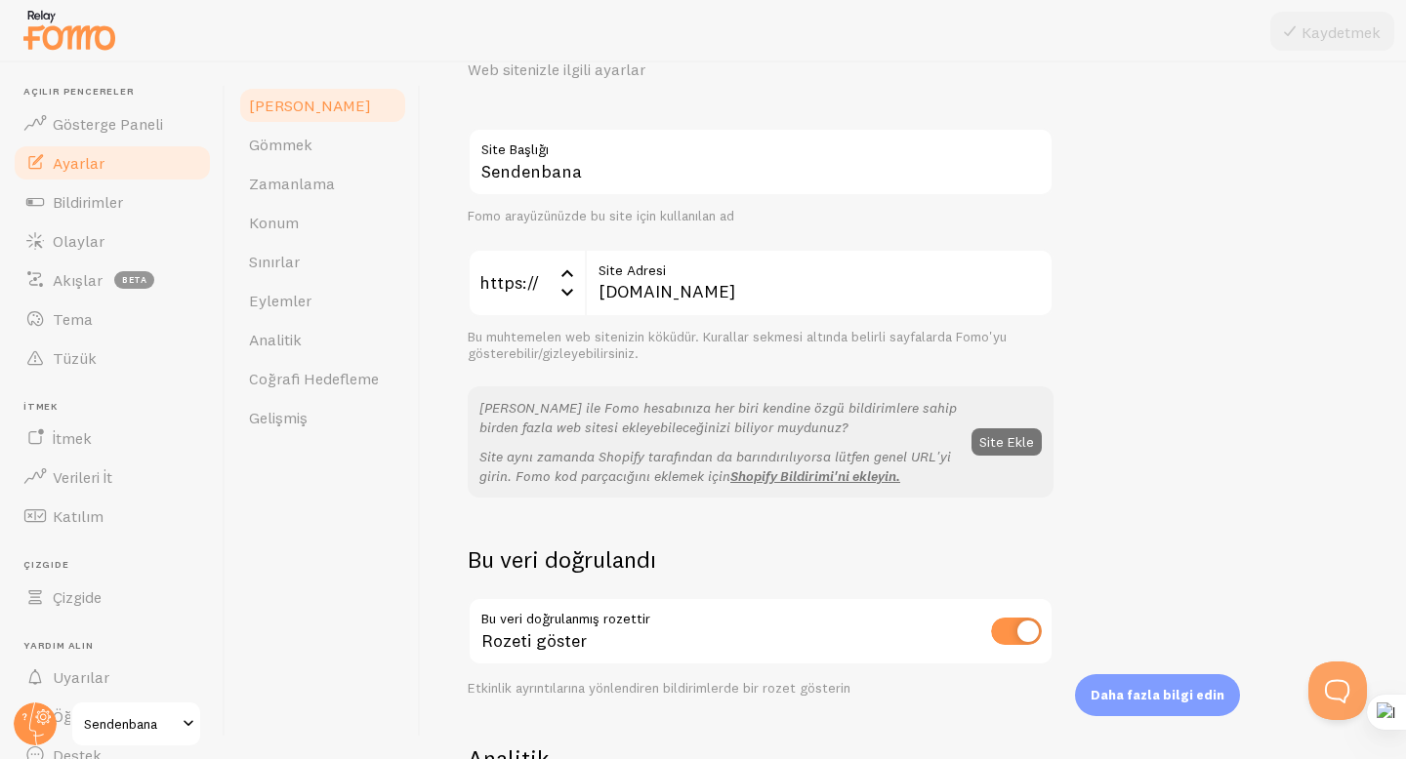
scroll to position [553, 0]
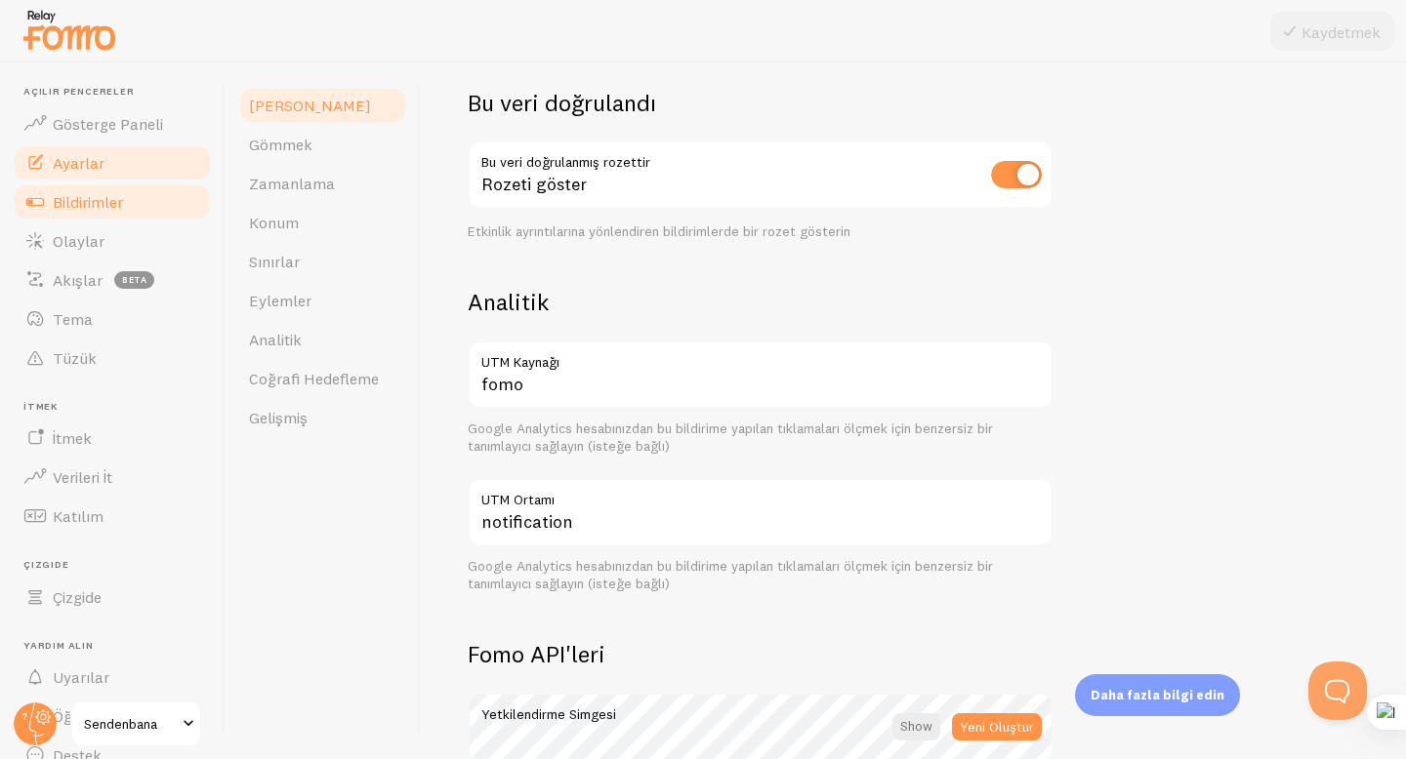
click at [139, 202] on link "Bildirimler" at bounding box center [112, 202] width 201 height 39
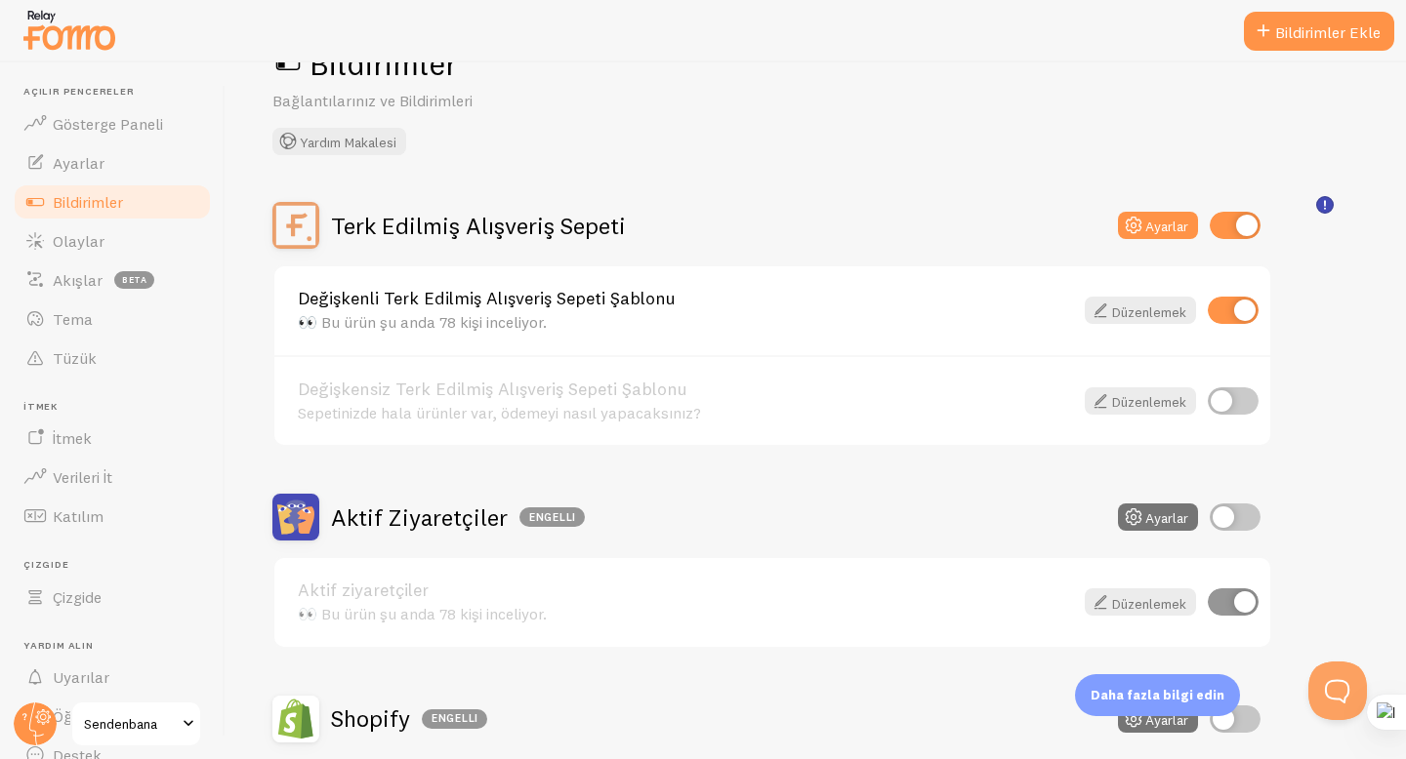
scroll to position [96, 0]
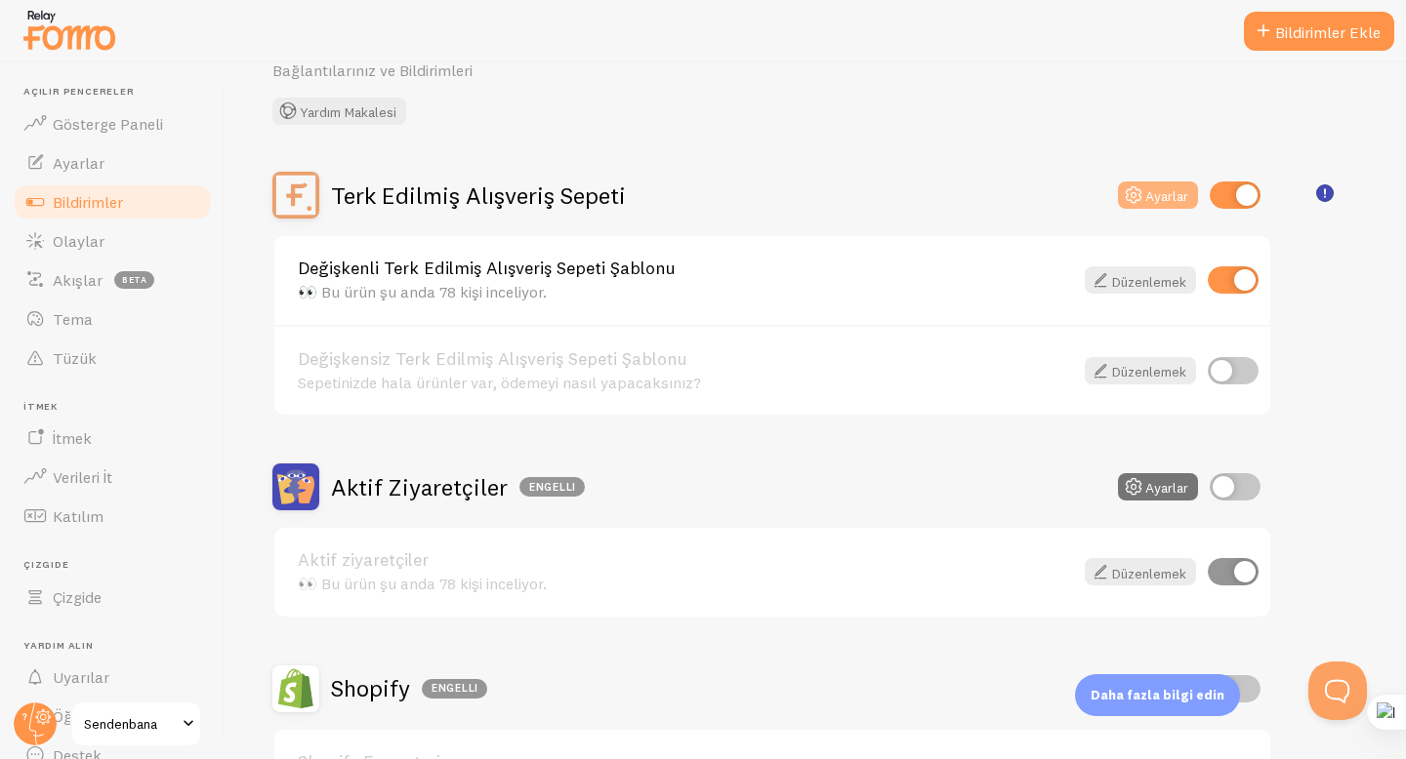
click at [1158, 198] on font "Ayarlar" at bounding box center [1166, 196] width 43 height 18
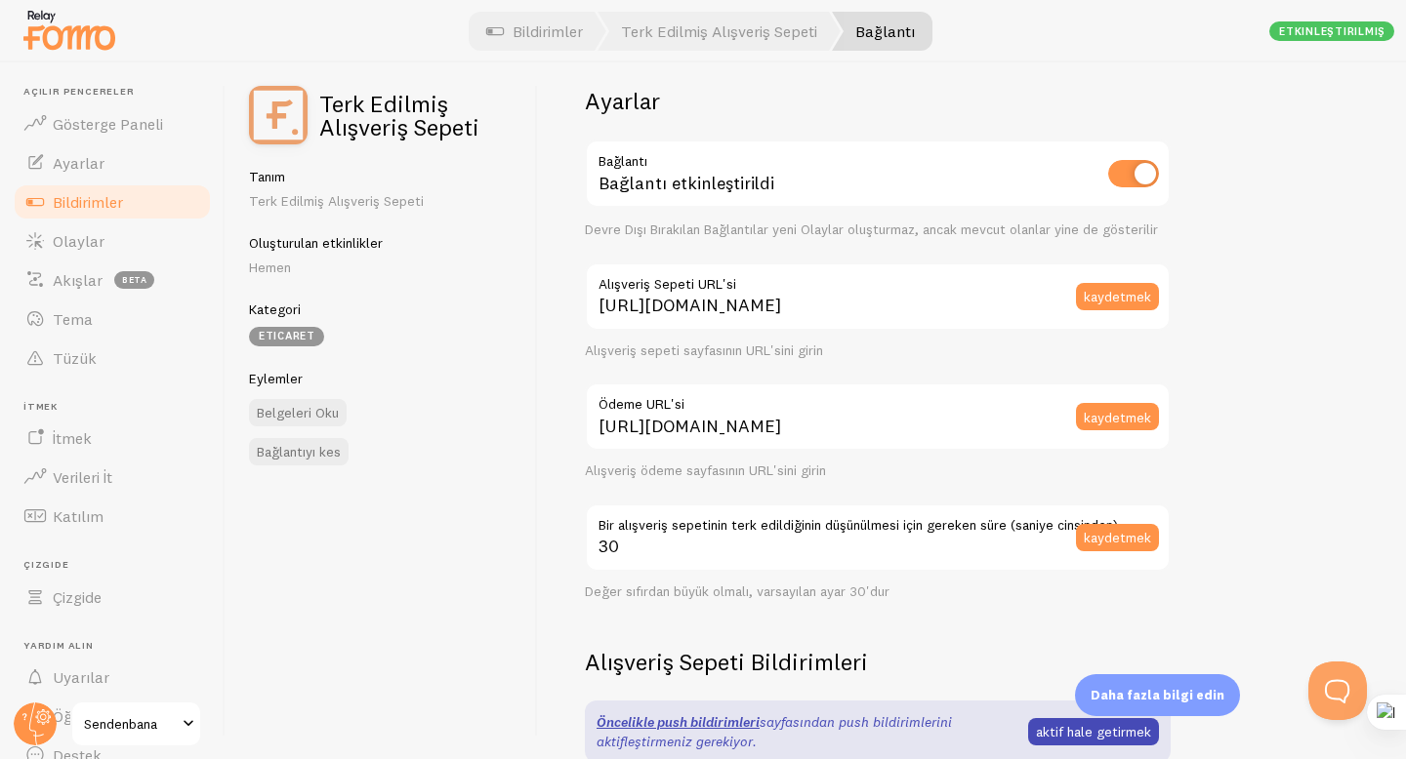
scroll to position [23, 0]
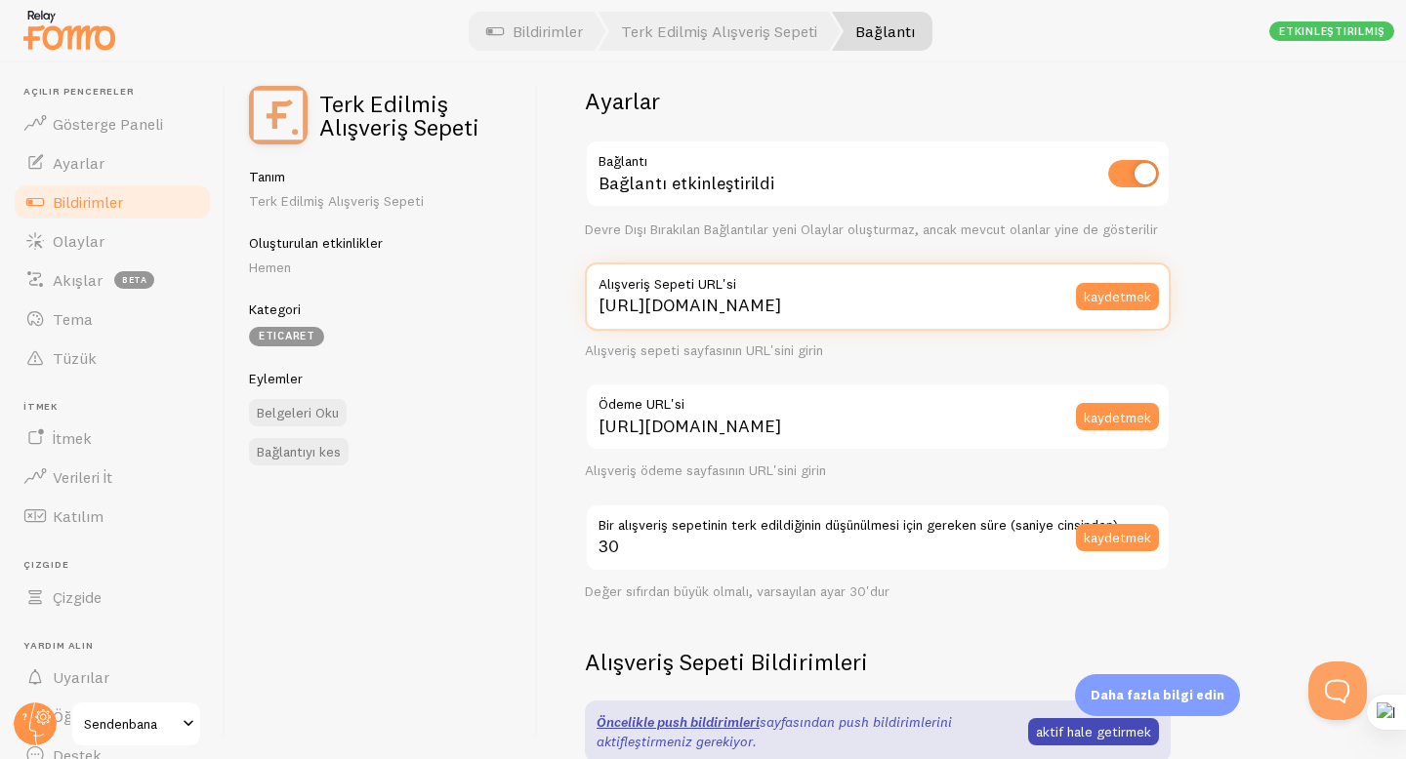
click at [949, 311] on input "[URL][DOMAIN_NAME]" at bounding box center [878, 297] width 586 height 68
type input "[URL][DOMAIN_NAME]"
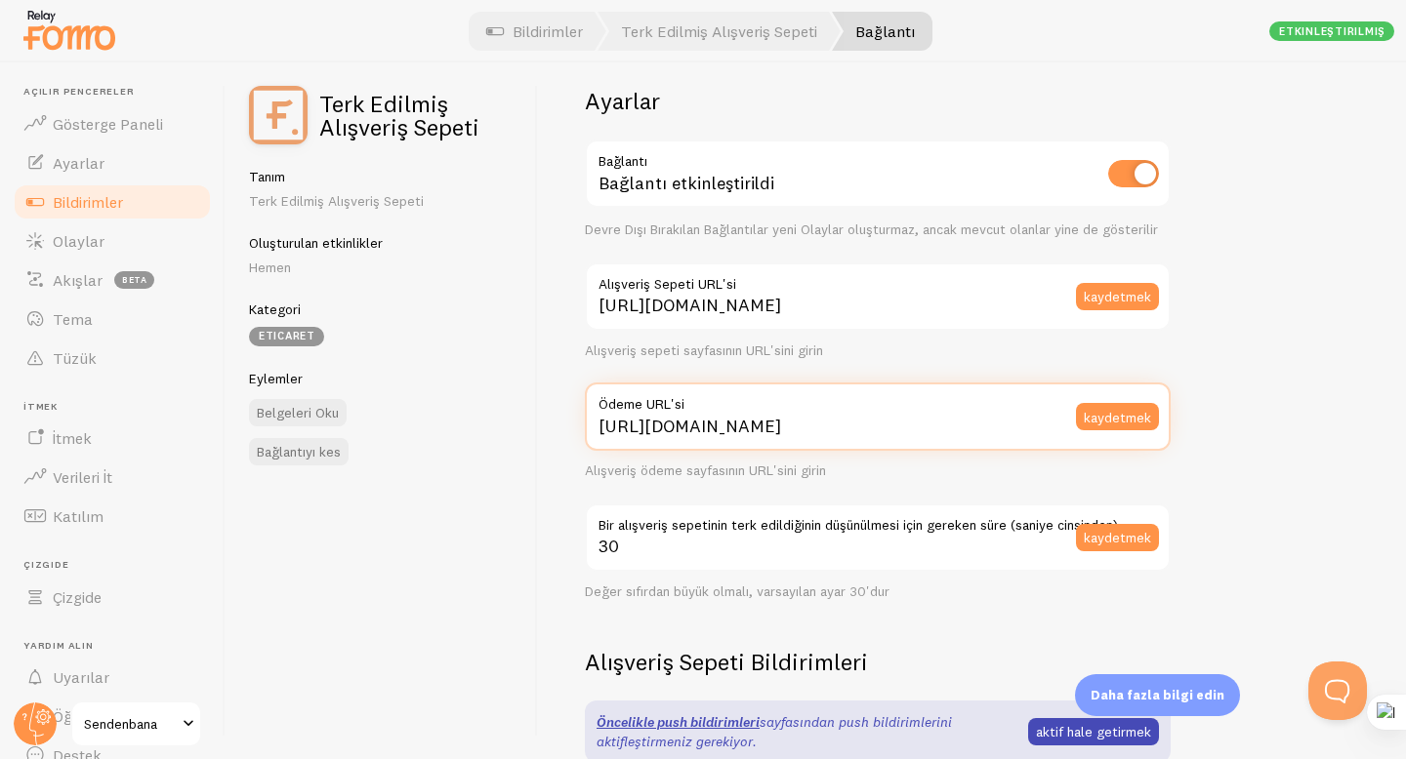
click at [937, 427] on input "[URL][DOMAIN_NAME]" at bounding box center [878, 417] width 586 height 68
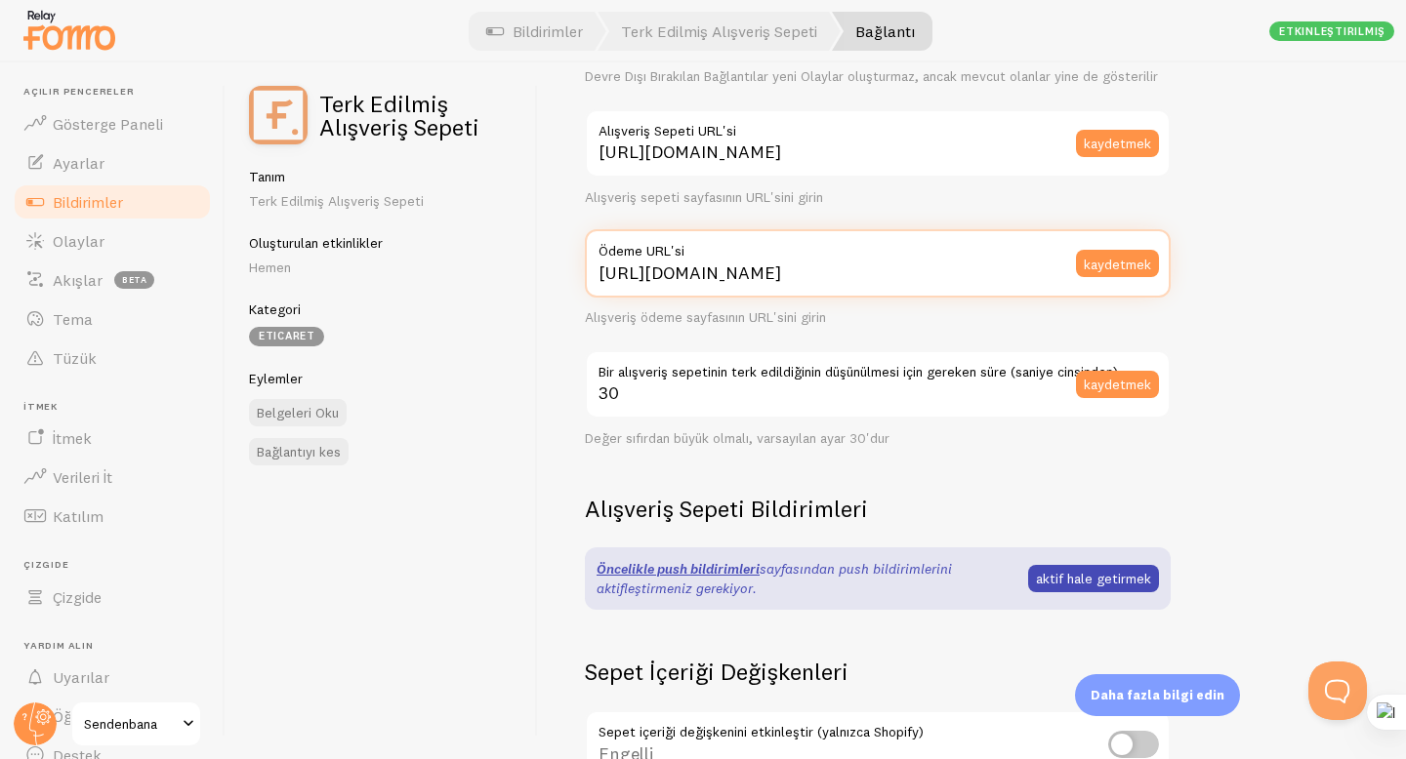
scroll to position [0, 0]
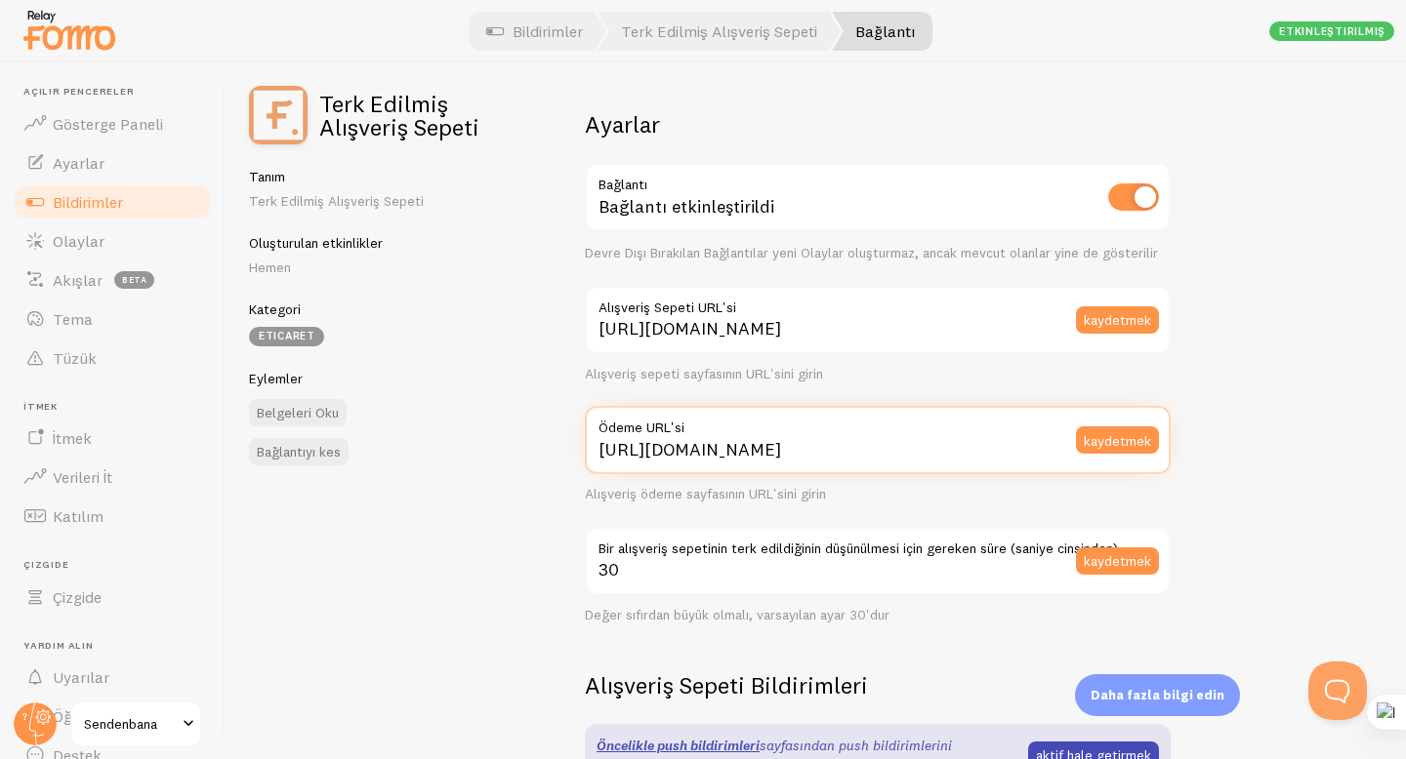
type input "[URL][DOMAIN_NAME]"
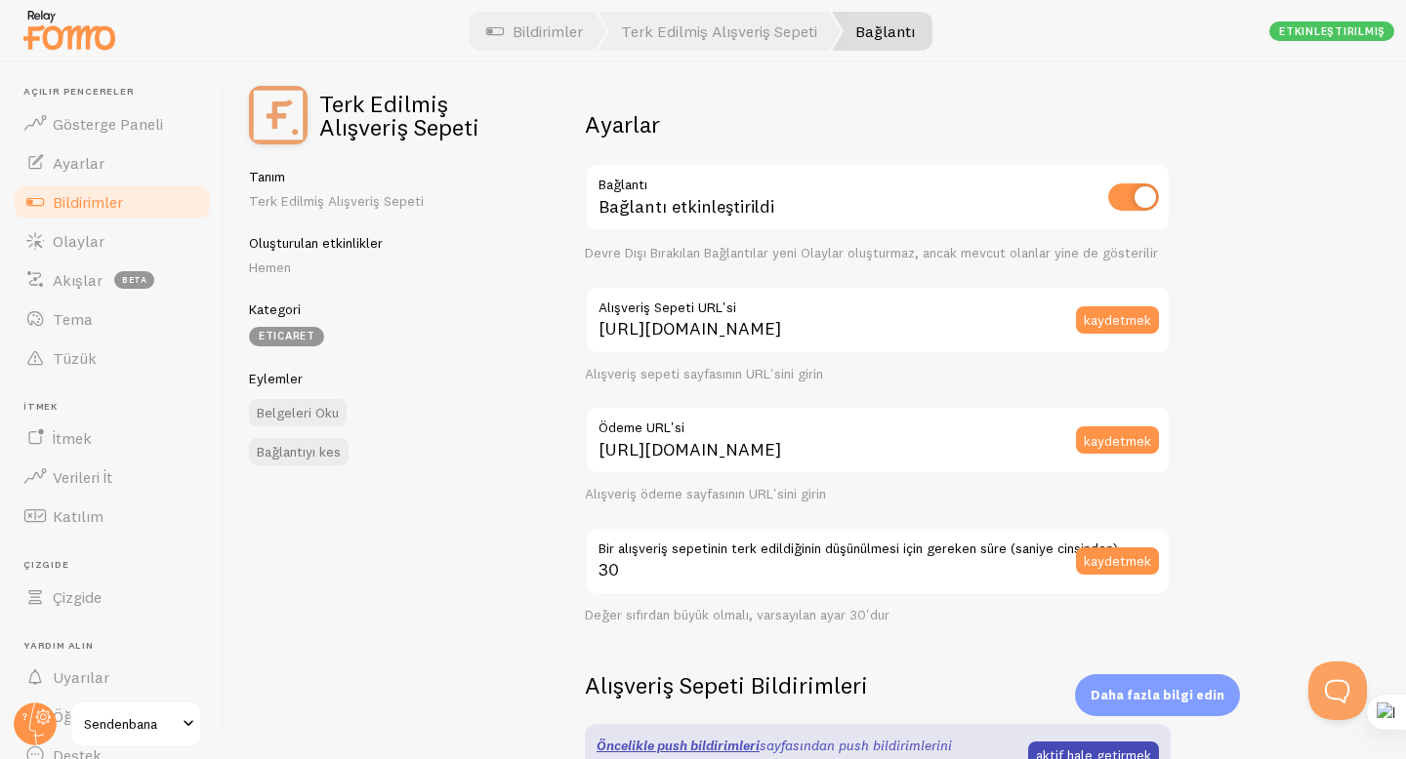
click at [1307, 192] on div "Ayarlar Bağlantı Bağlantı etkinleştirildi Devre Dışı Bırakılan Bağlantılar yeni…" at bounding box center [972, 410] width 868 height 697
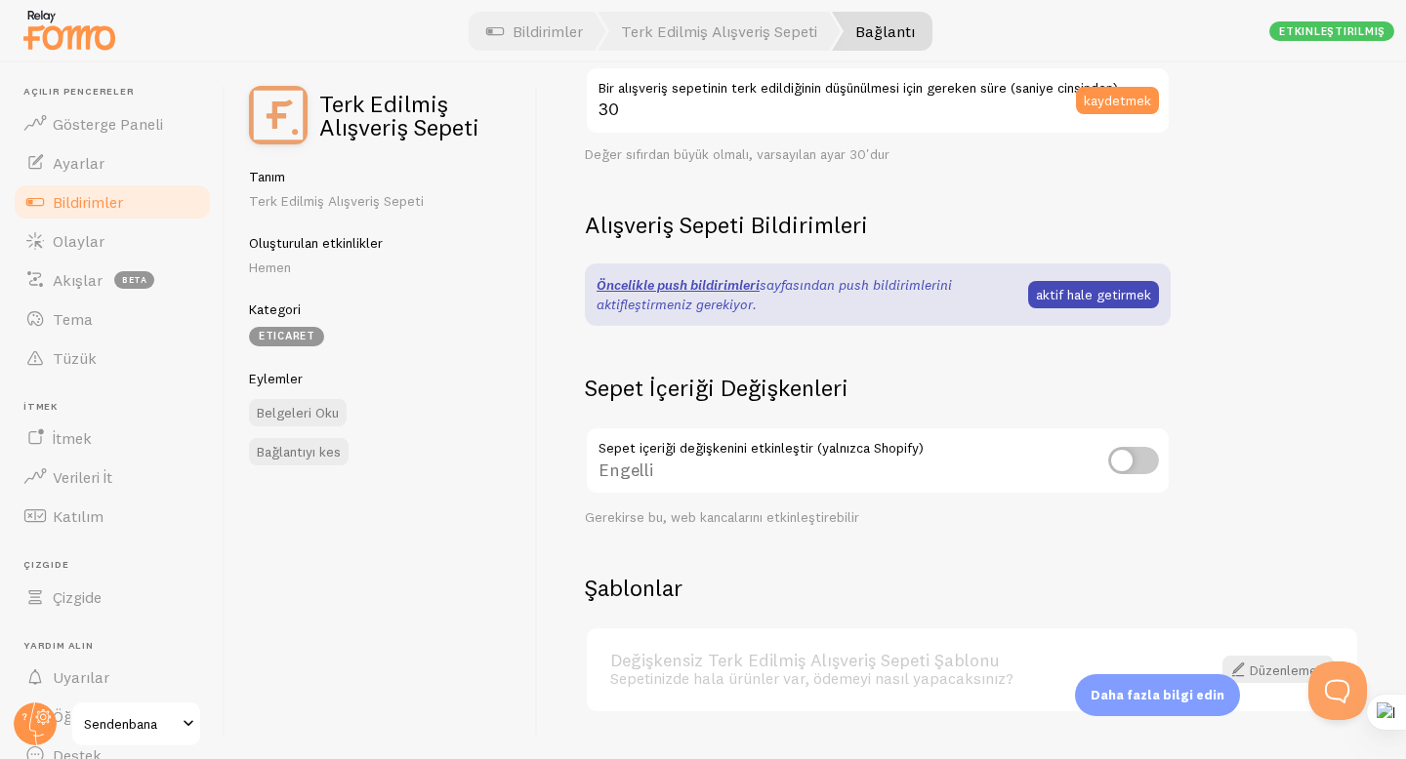
scroll to position [508, 0]
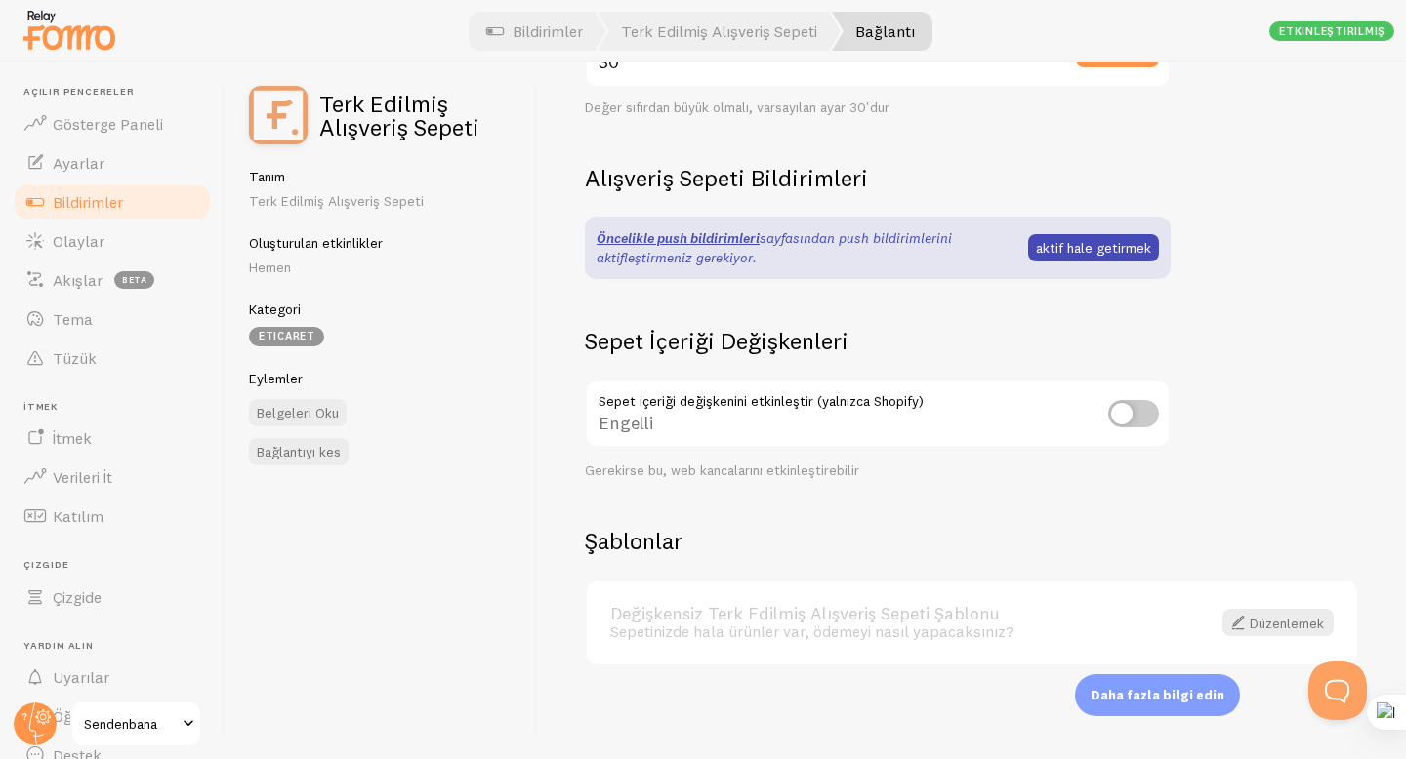
click at [120, 199] on font "Bildirimler" at bounding box center [88, 202] width 70 height 20
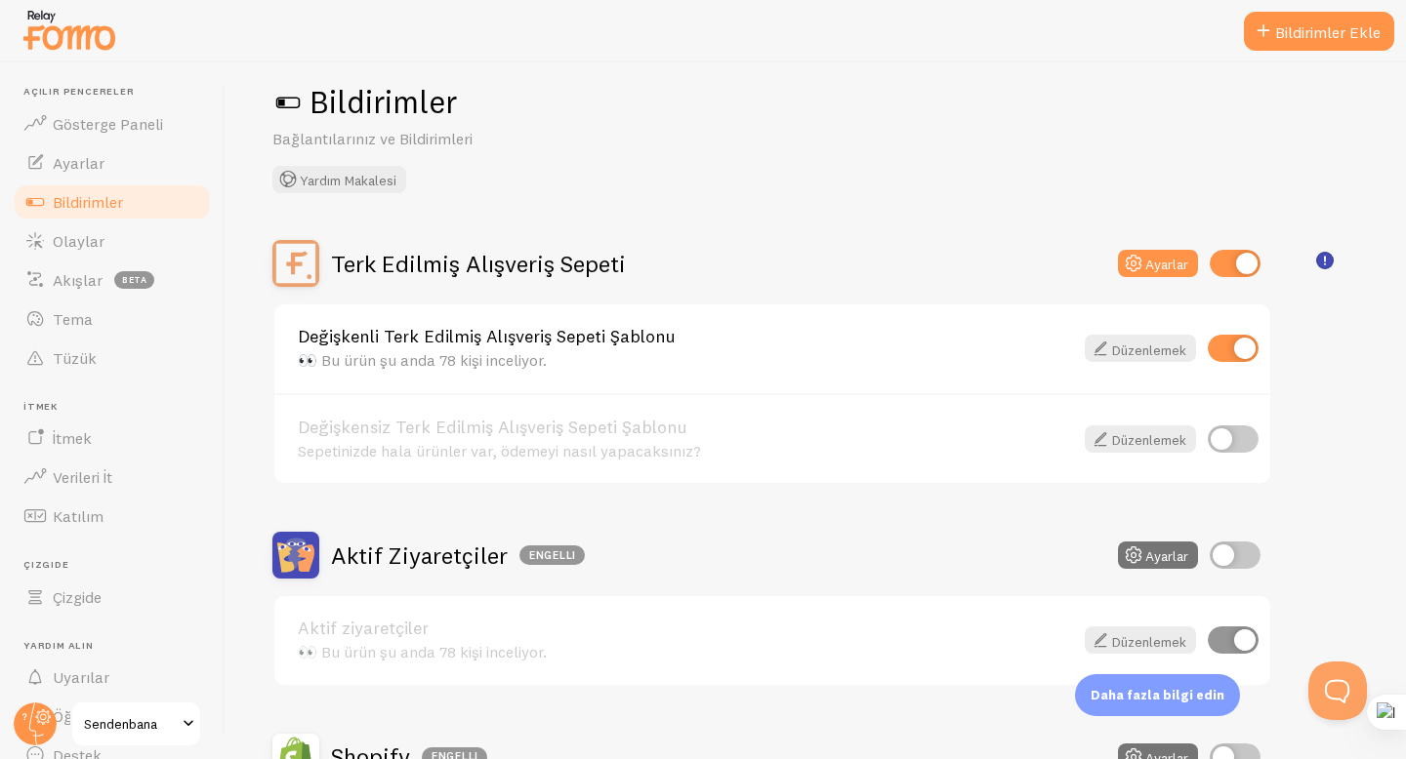
scroll to position [28, 0]
click at [1230, 552] on input "checkbox" at bounding box center [1234, 554] width 51 height 27
checkbox input "true"
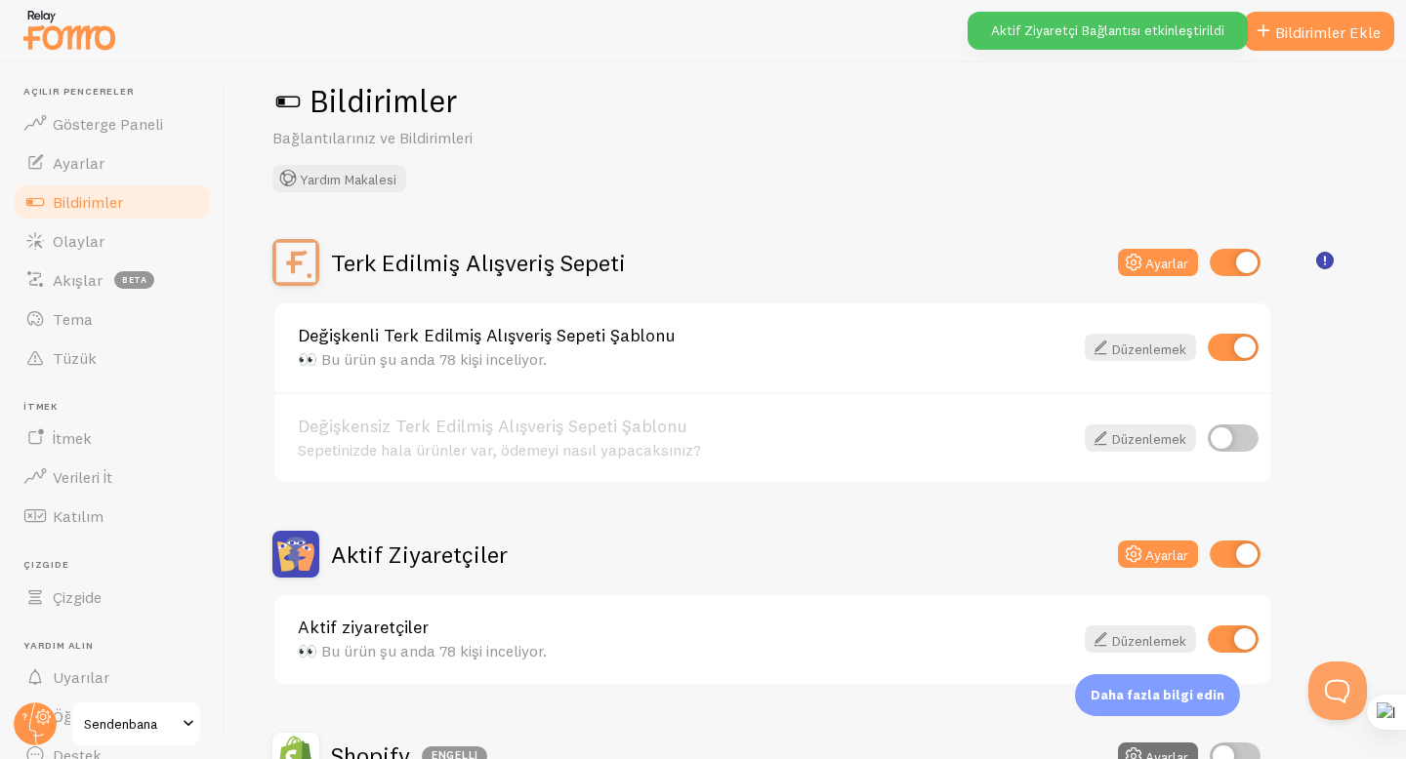
click at [1224, 266] on input "checkbox" at bounding box center [1234, 262] width 51 height 27
checkbox input "false"
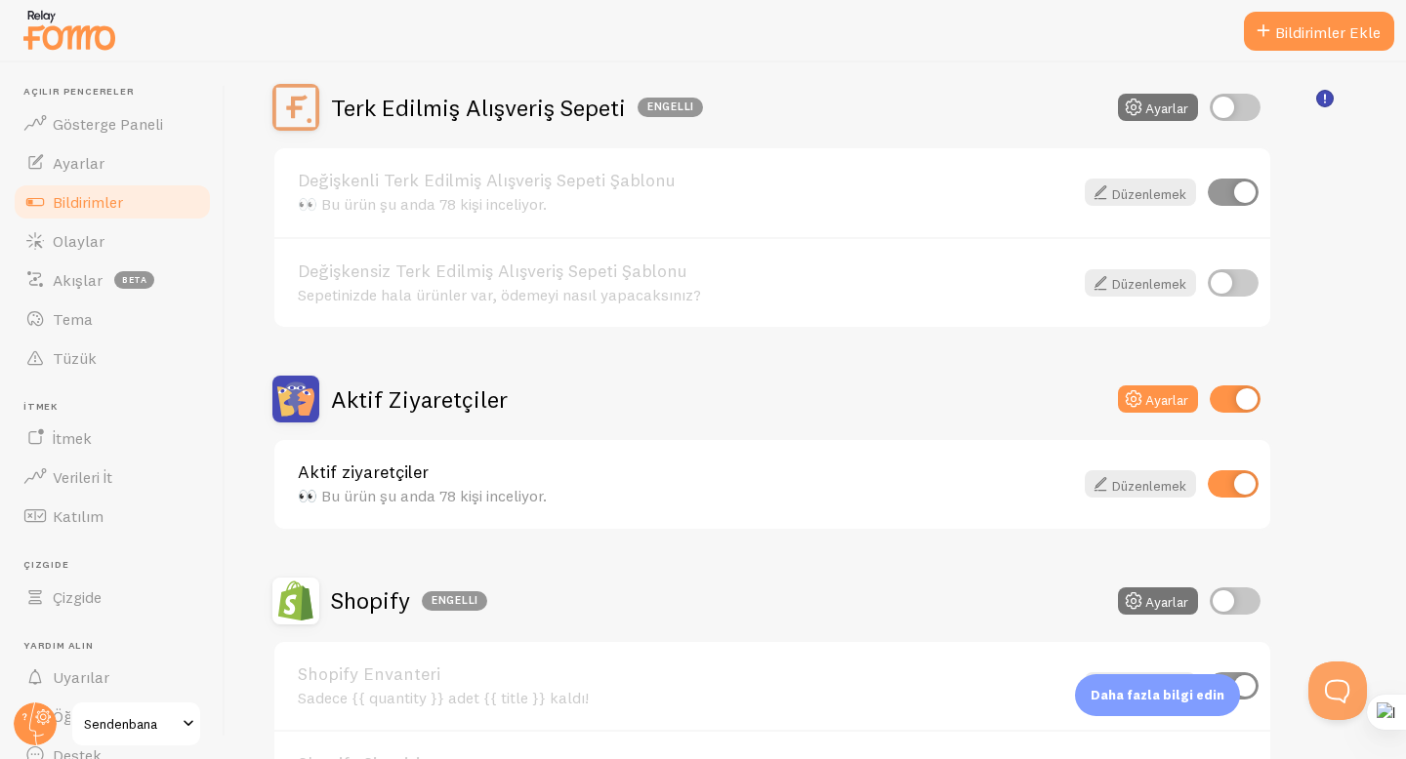
scroll to position [215, 0]
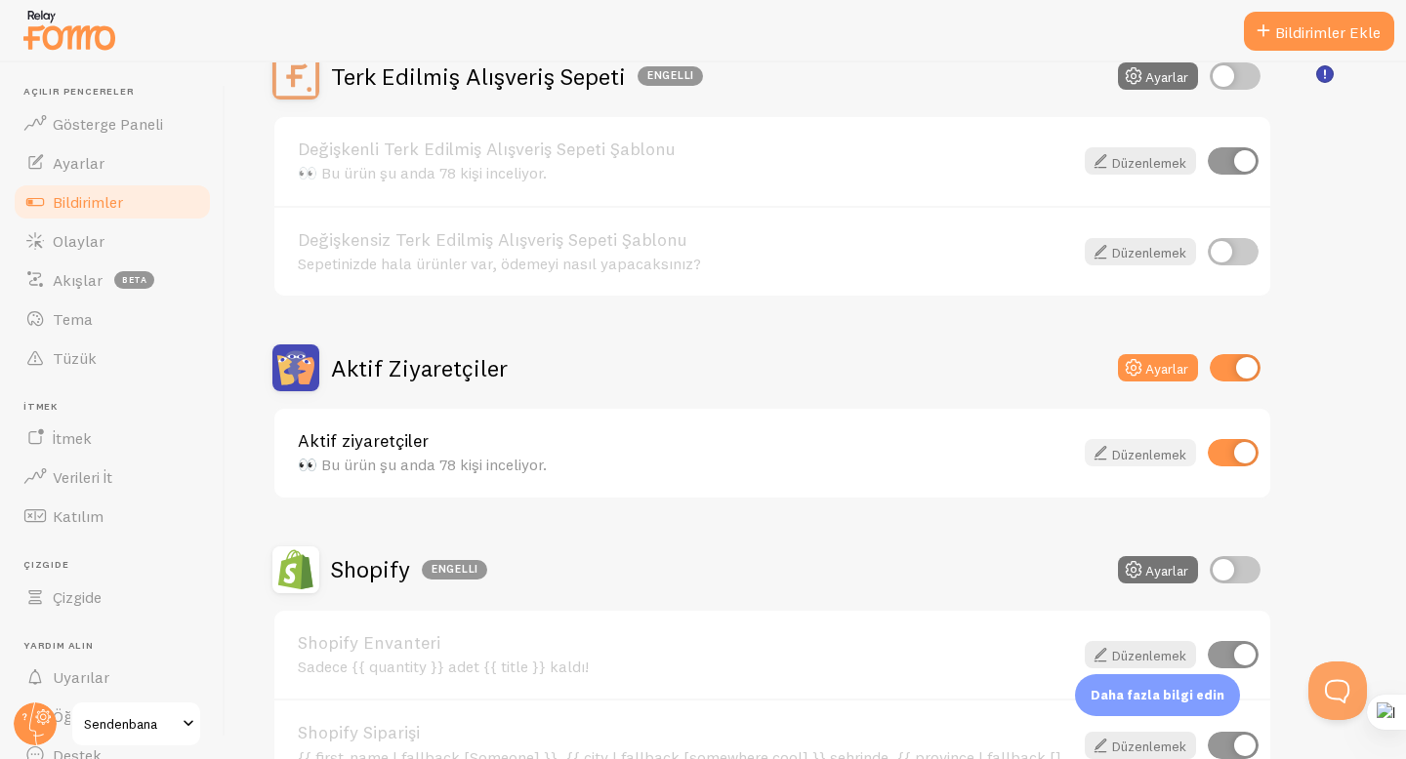
click at [1132, 451] on font "Düzenlemek" at bounding box center [1149, 454] width 74 height 18
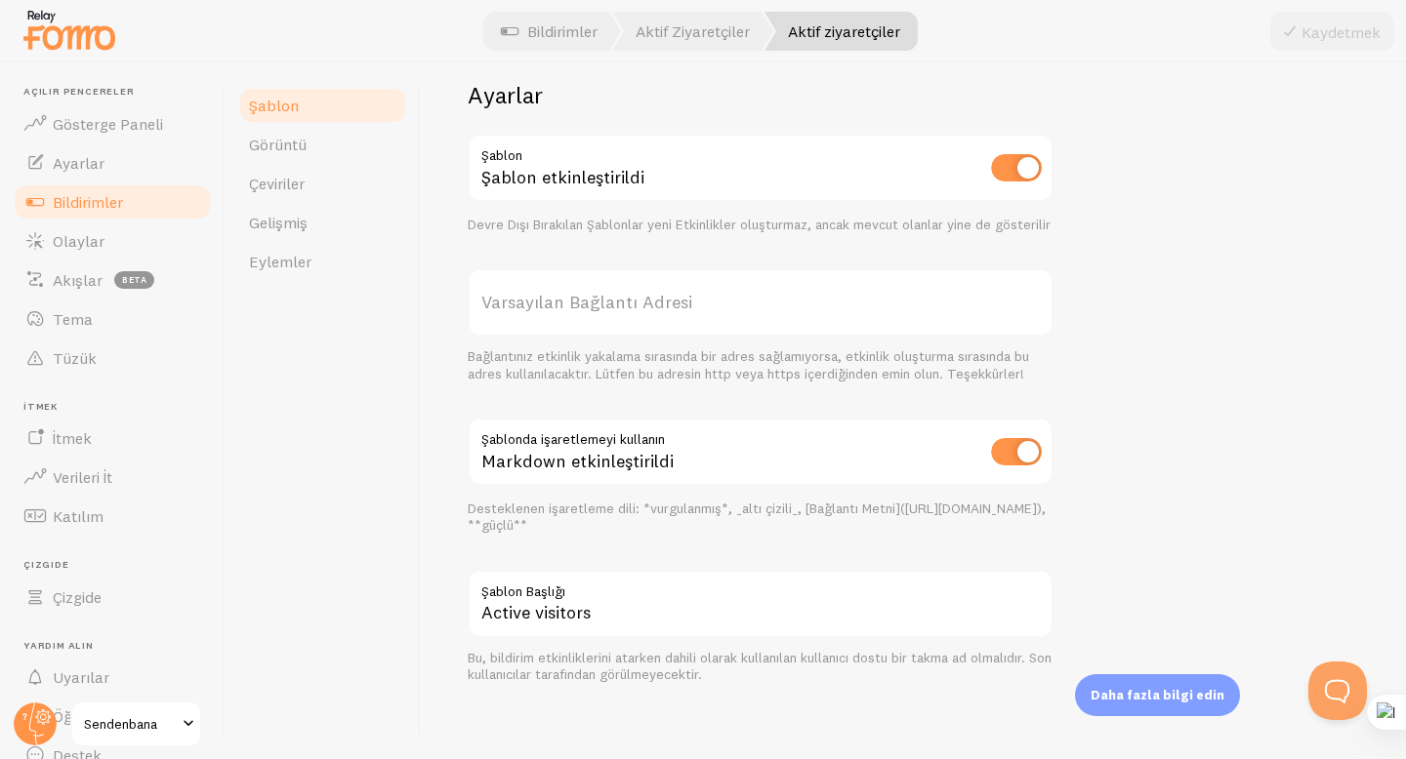
scroll to position [651, 0]
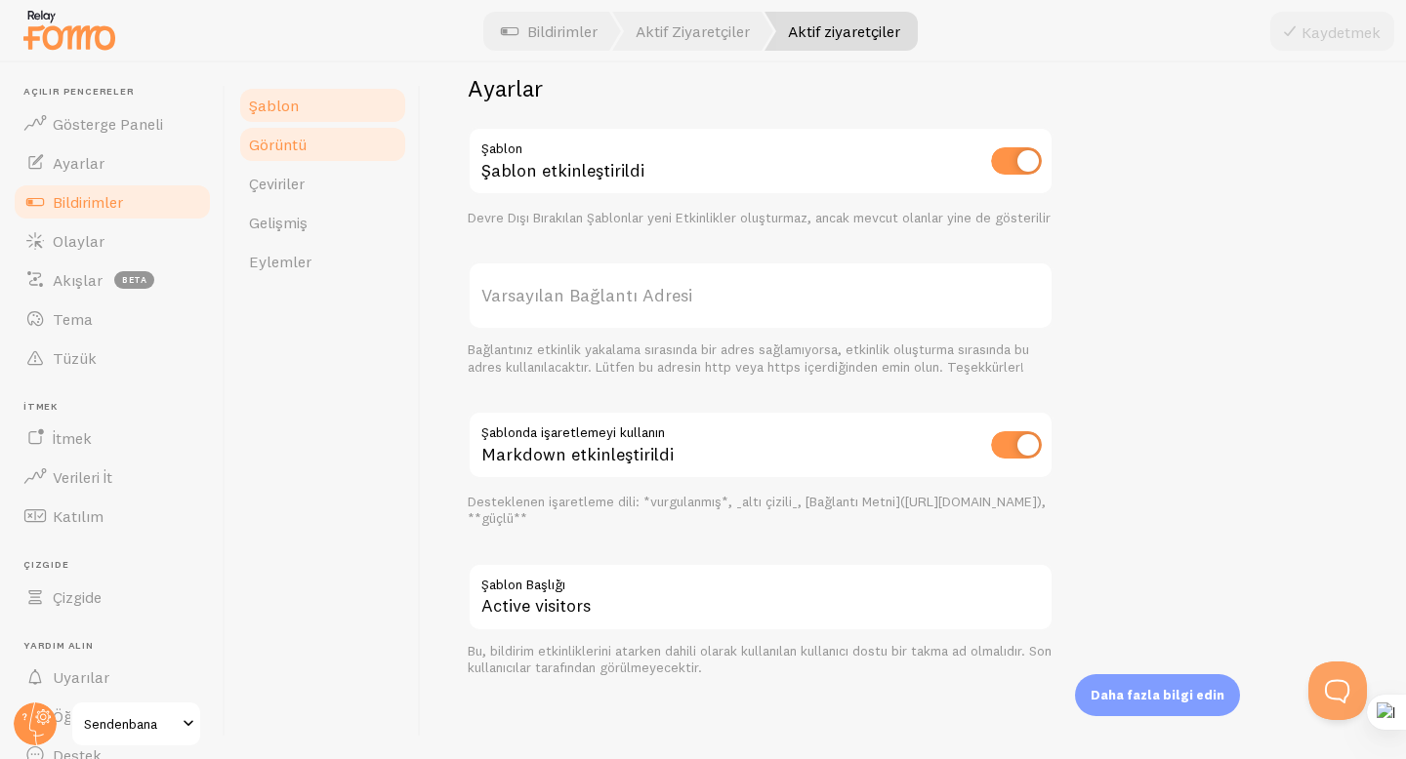
click at [290, 131] on link "Görüntü" at bounding box center [322, 144] width 171 height 39
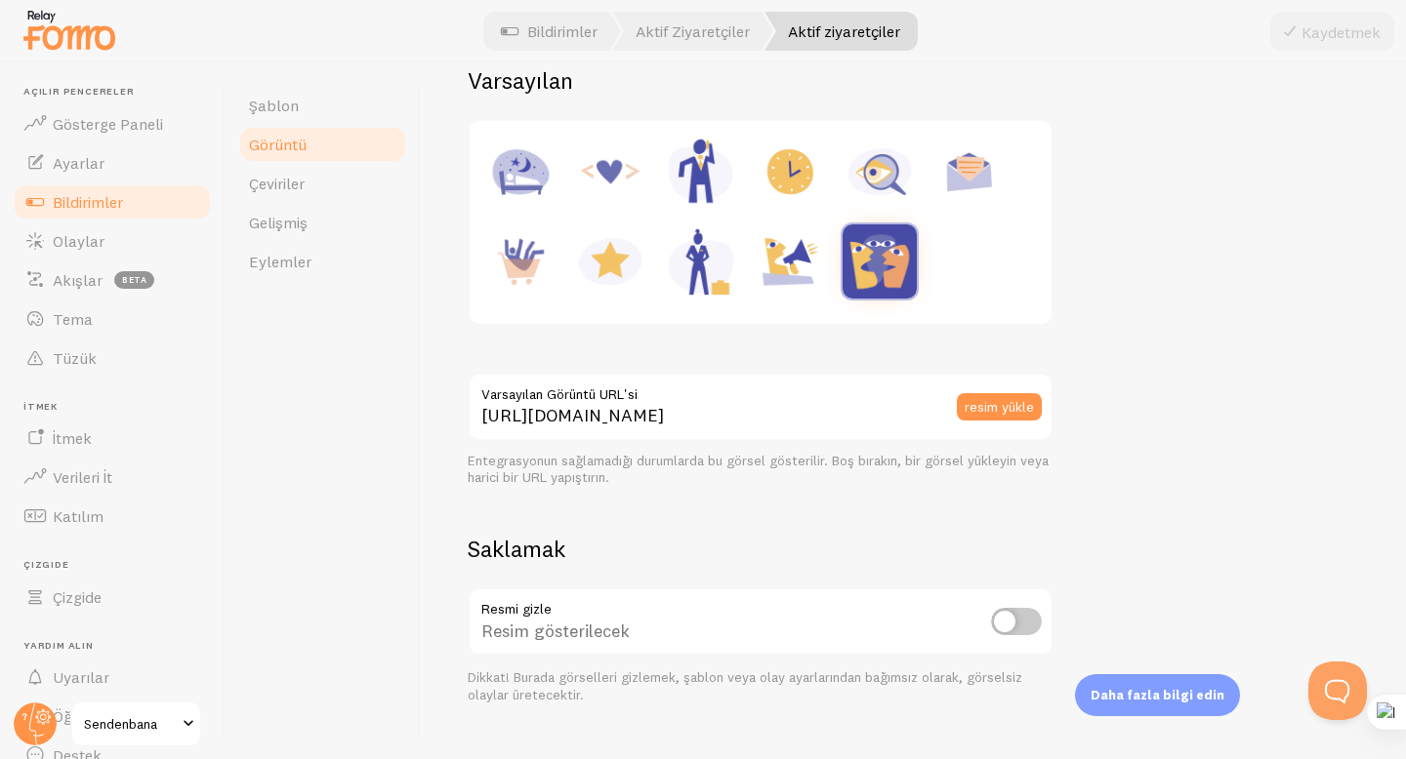
scroll to position [329, 0]
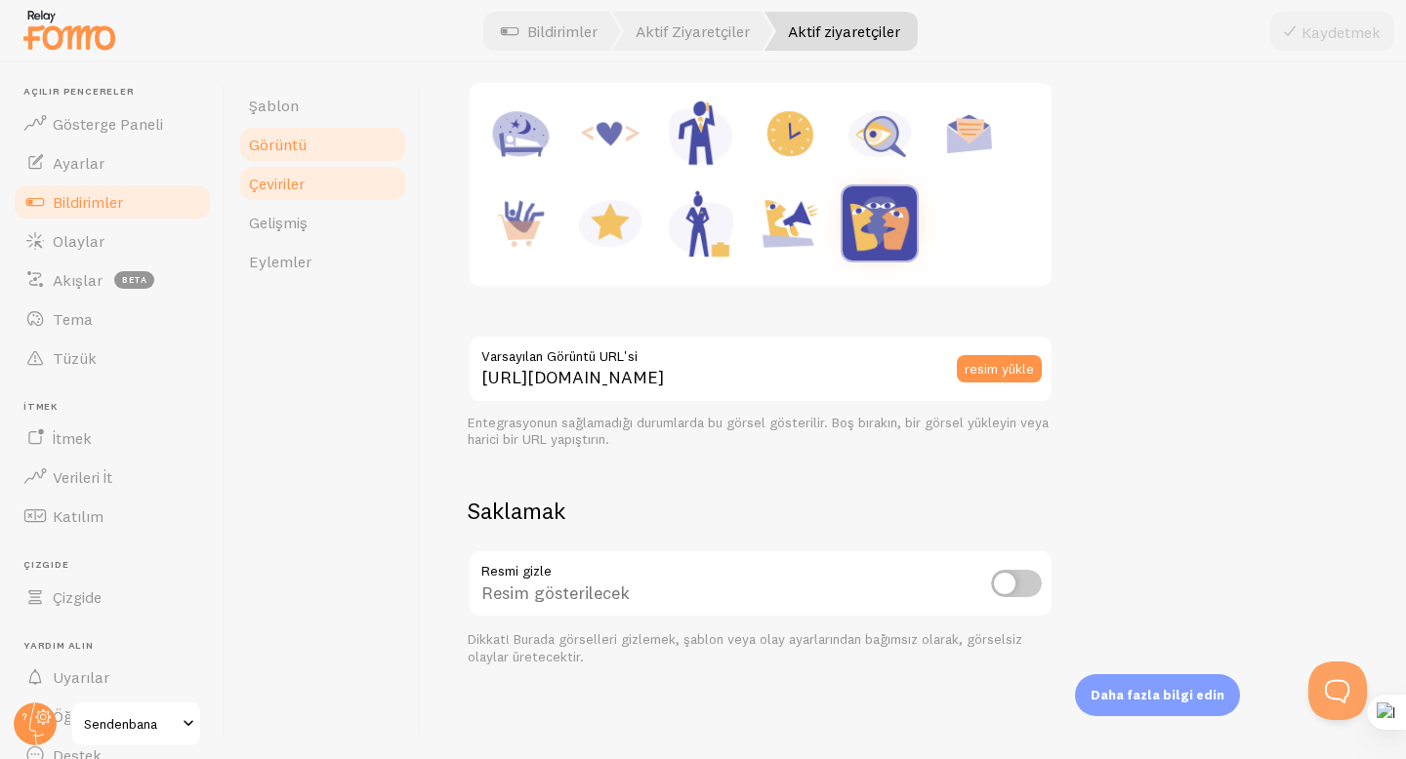
click at [328, 184] on link "Çeviriler" at bounding box center [322, 183] width 171 height 39
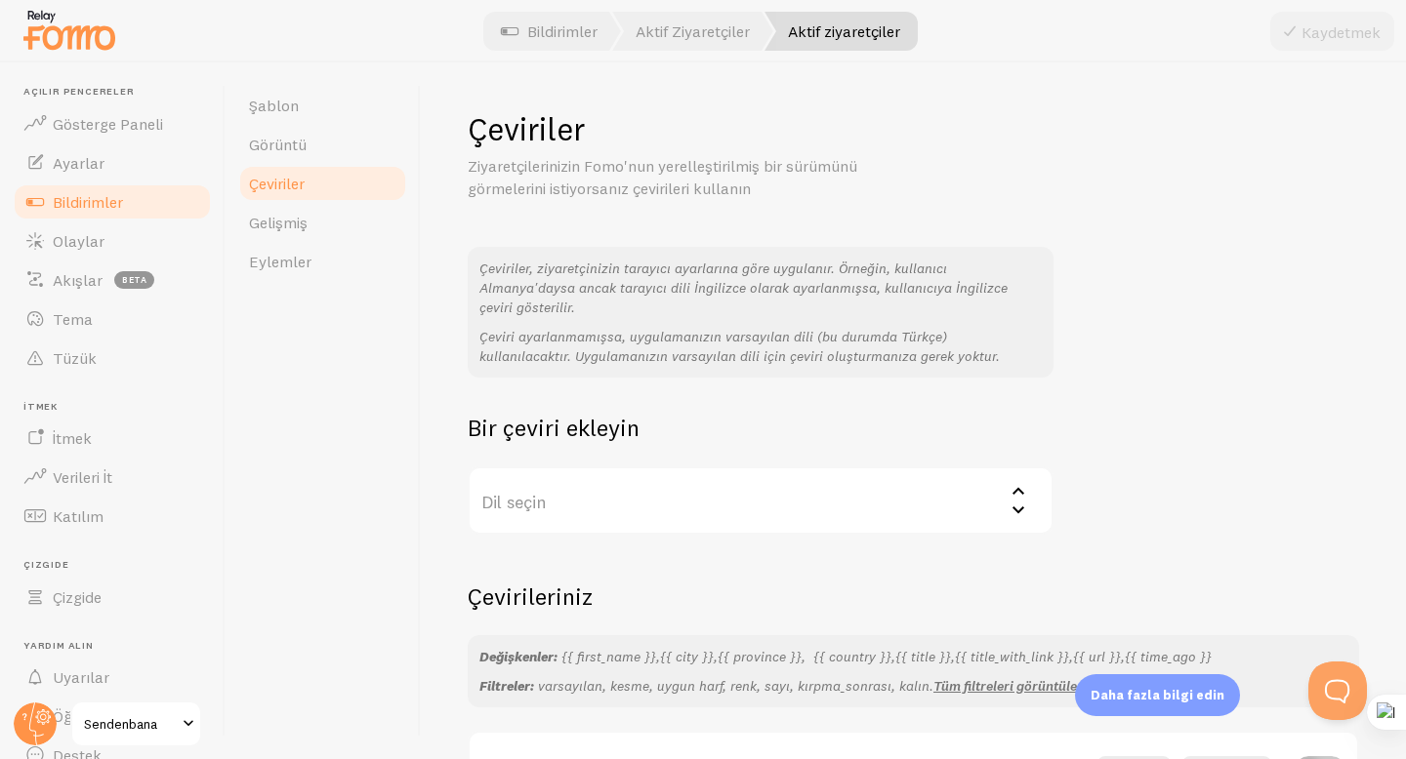
scroll to position [143, 0]
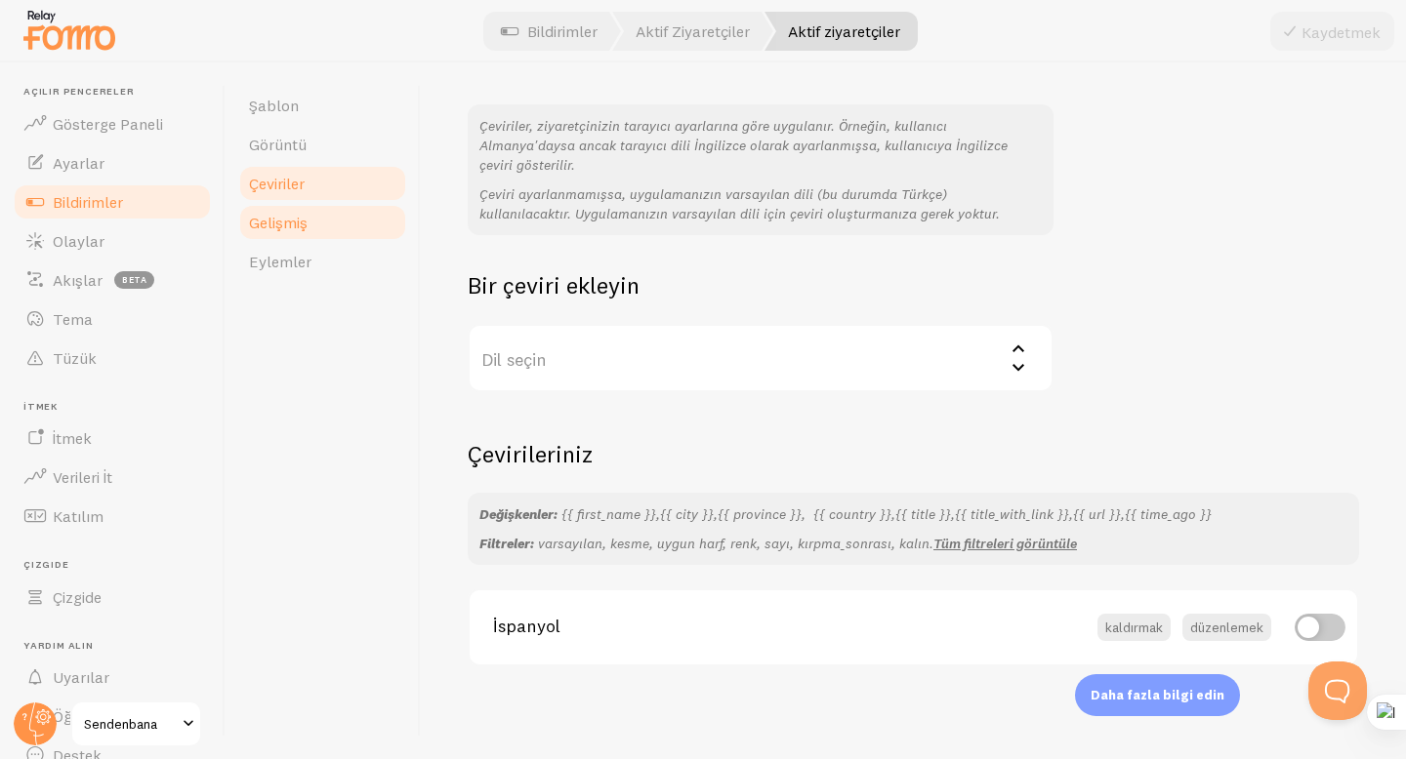
click at [293, 222] on font "Gelişmiş" at bounding box center [278, 223] width 59 height 20
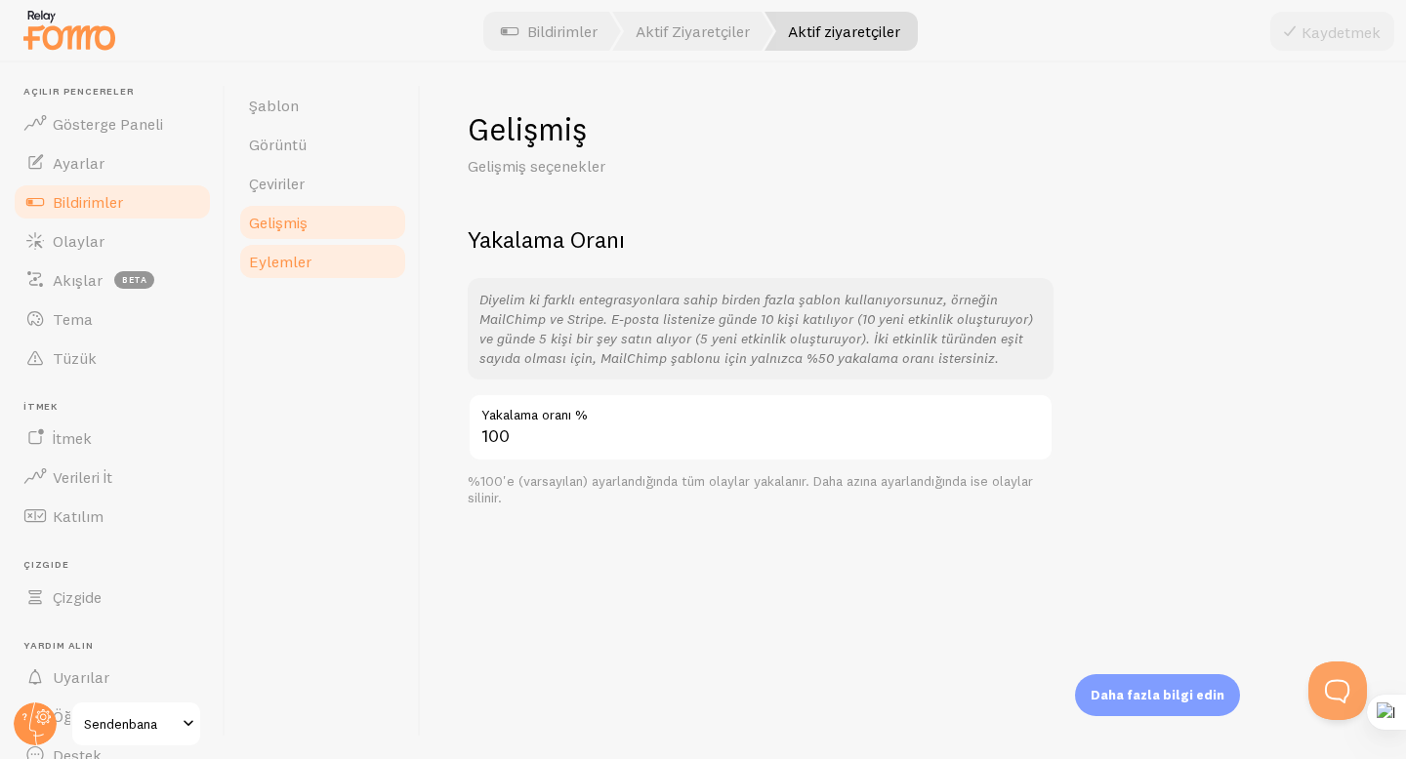
click at [376, 270] on link "Eylemler" at bounding box center [322, 261] width 171 height 39
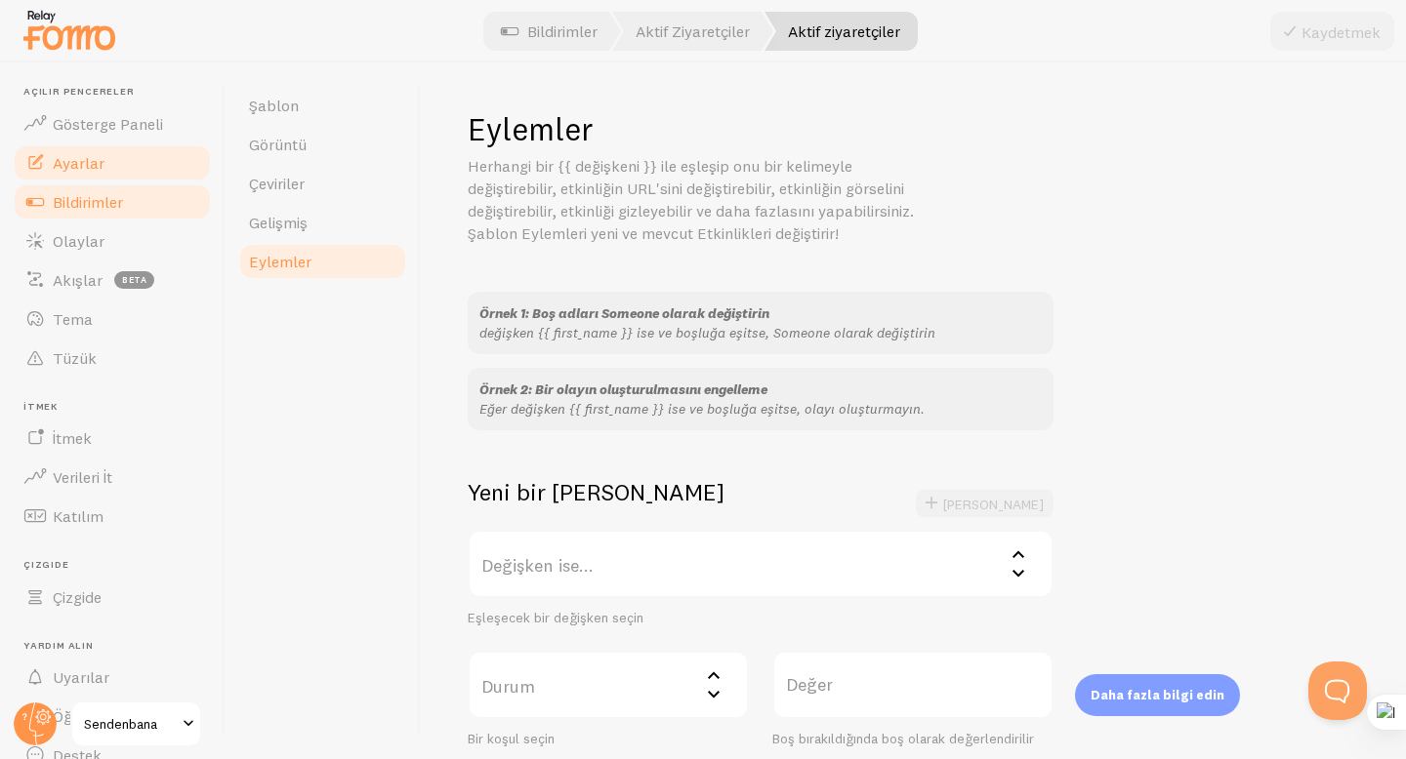
click at [107, 172] on link "Ayarlar" at bounding box center [112, 162] width 201 height 39
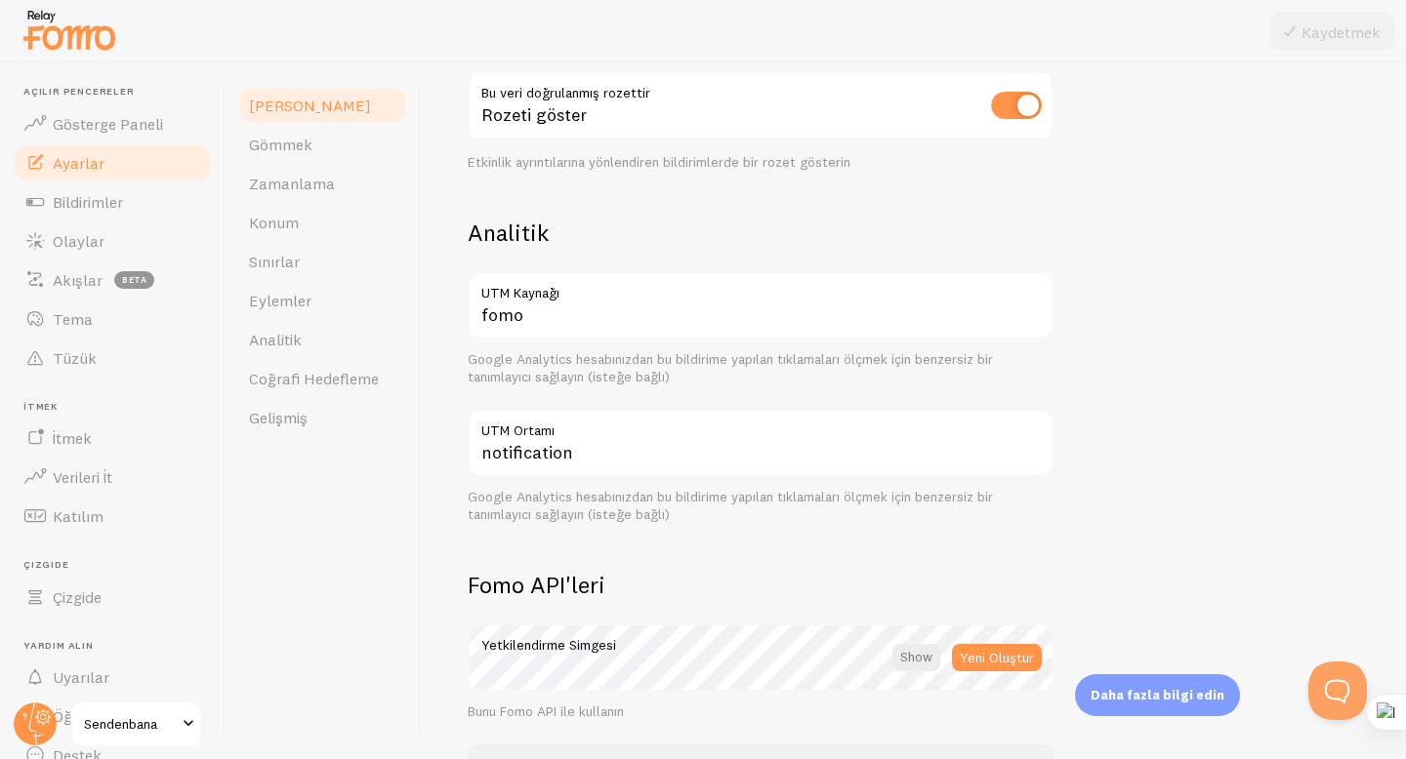
scroll to position [900, 0]
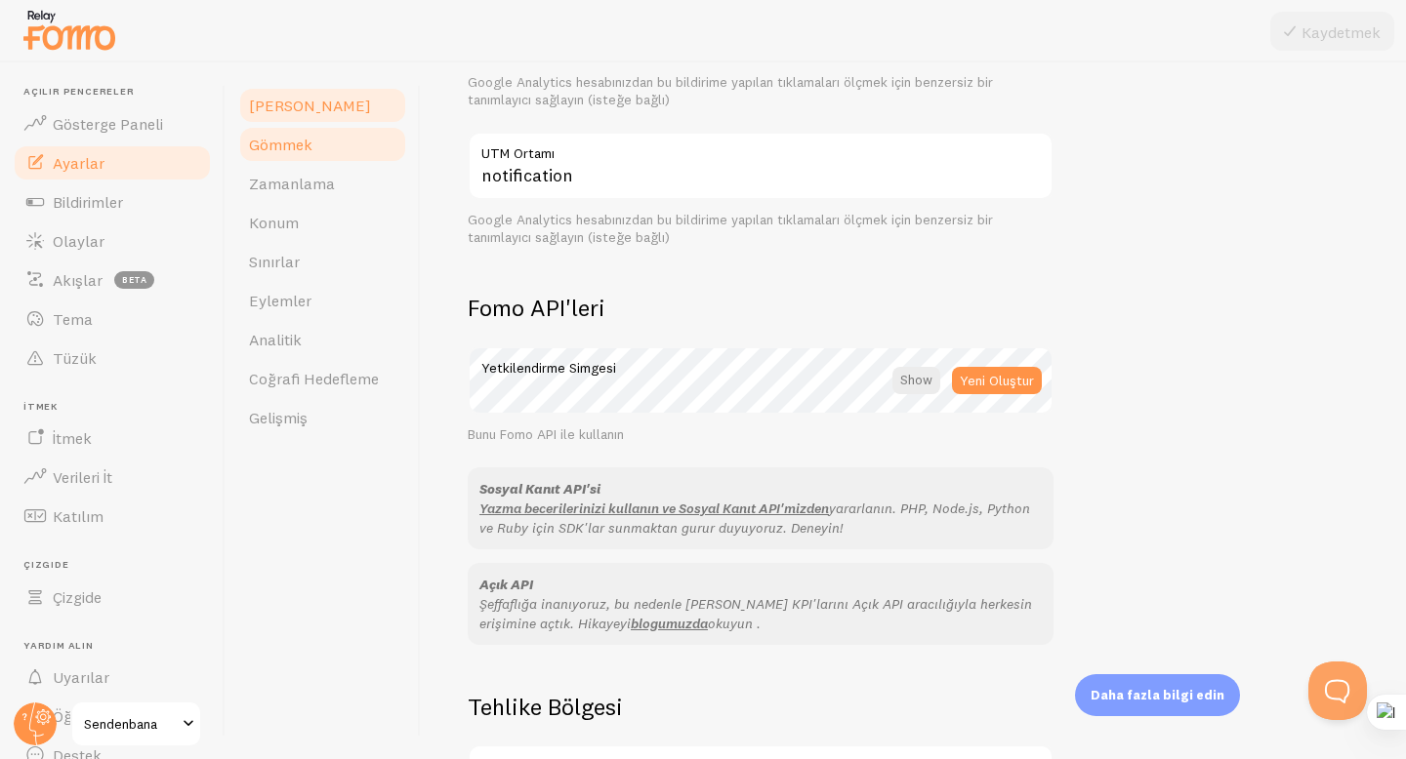
click at [329, 162] on link "Gömmek" at bounding box center [322, 144] width 171 height 39
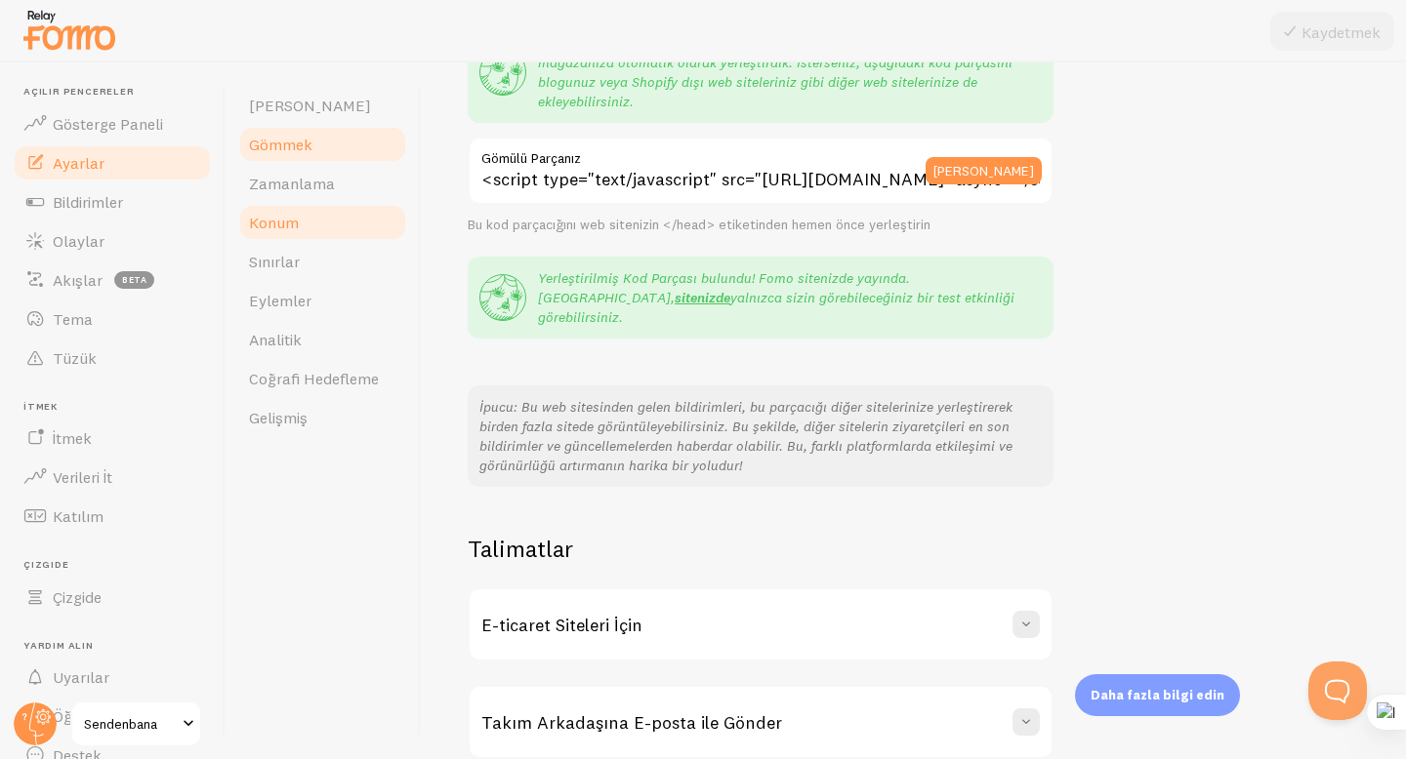
scroll to position [288, 0]
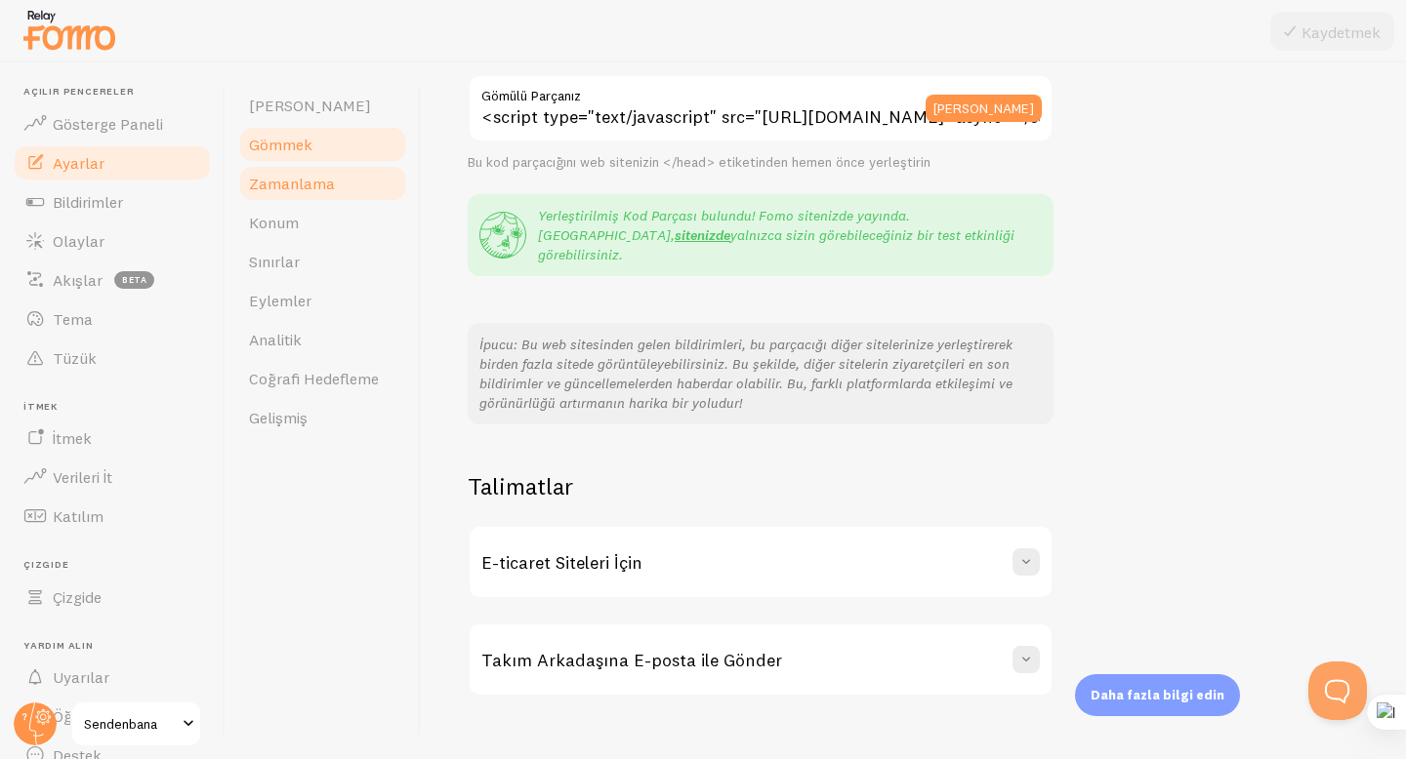
click at [302, 190] on font "Zamanlama" at bounding box center [292, 184] width 86 height 20
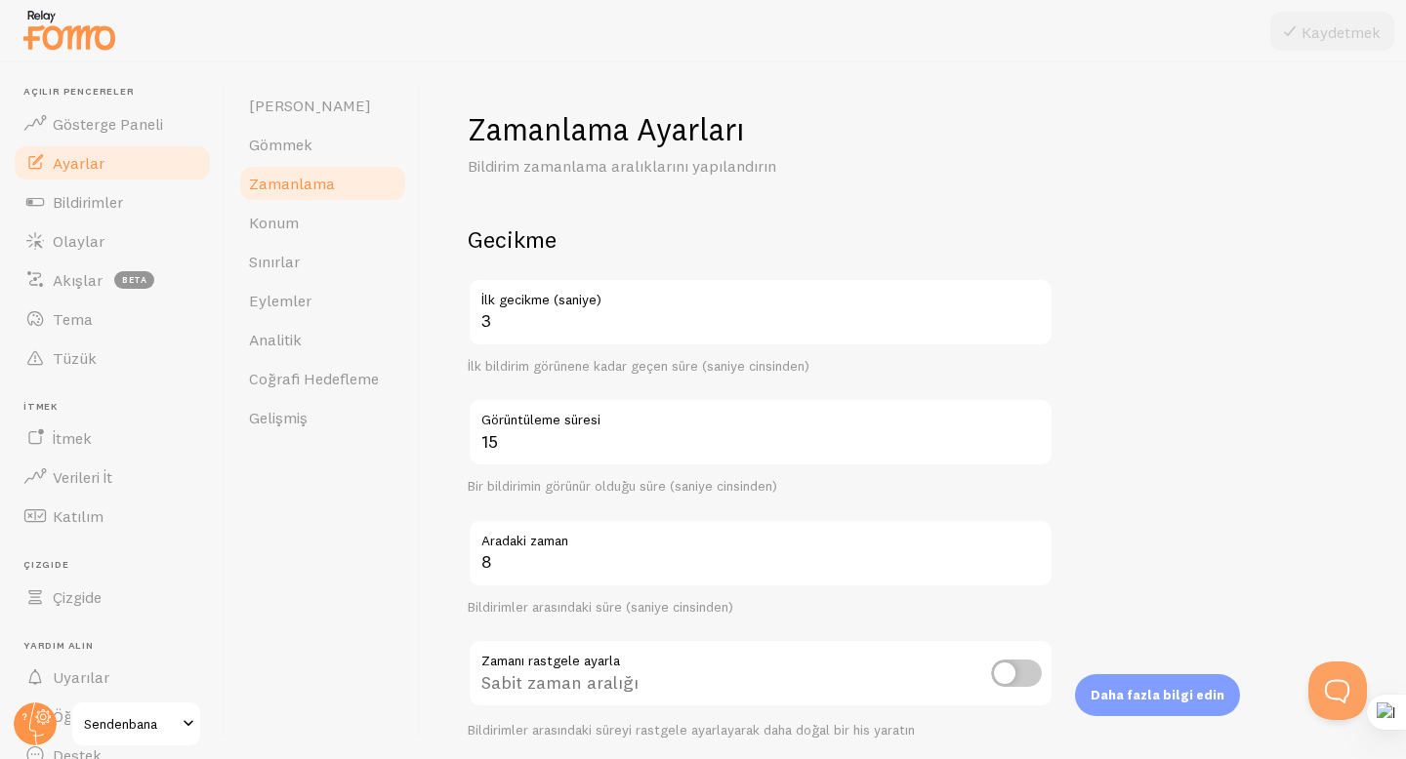
scroll to position [373, 0]
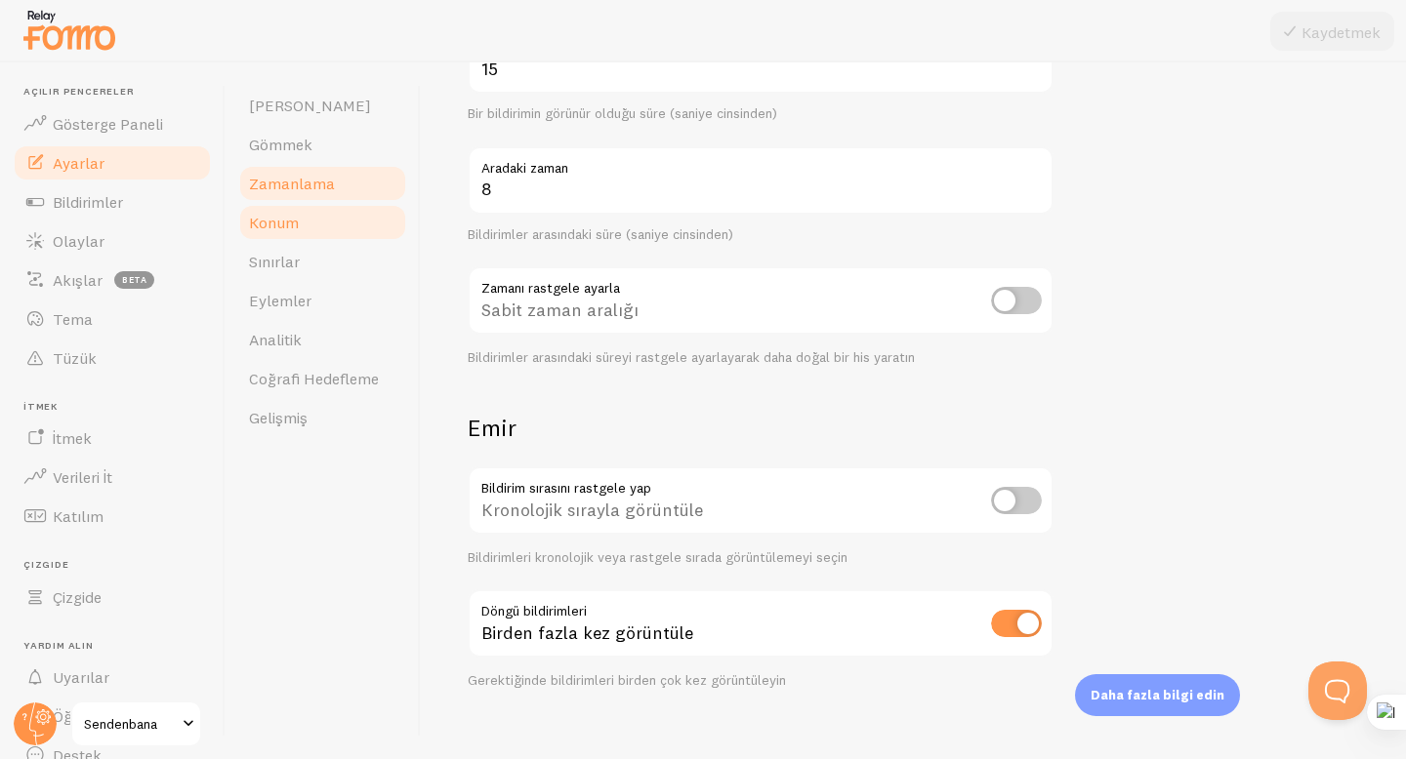
click at [356, 219] on link "Konum" at bounding box center [322, 222] width 171 height 39
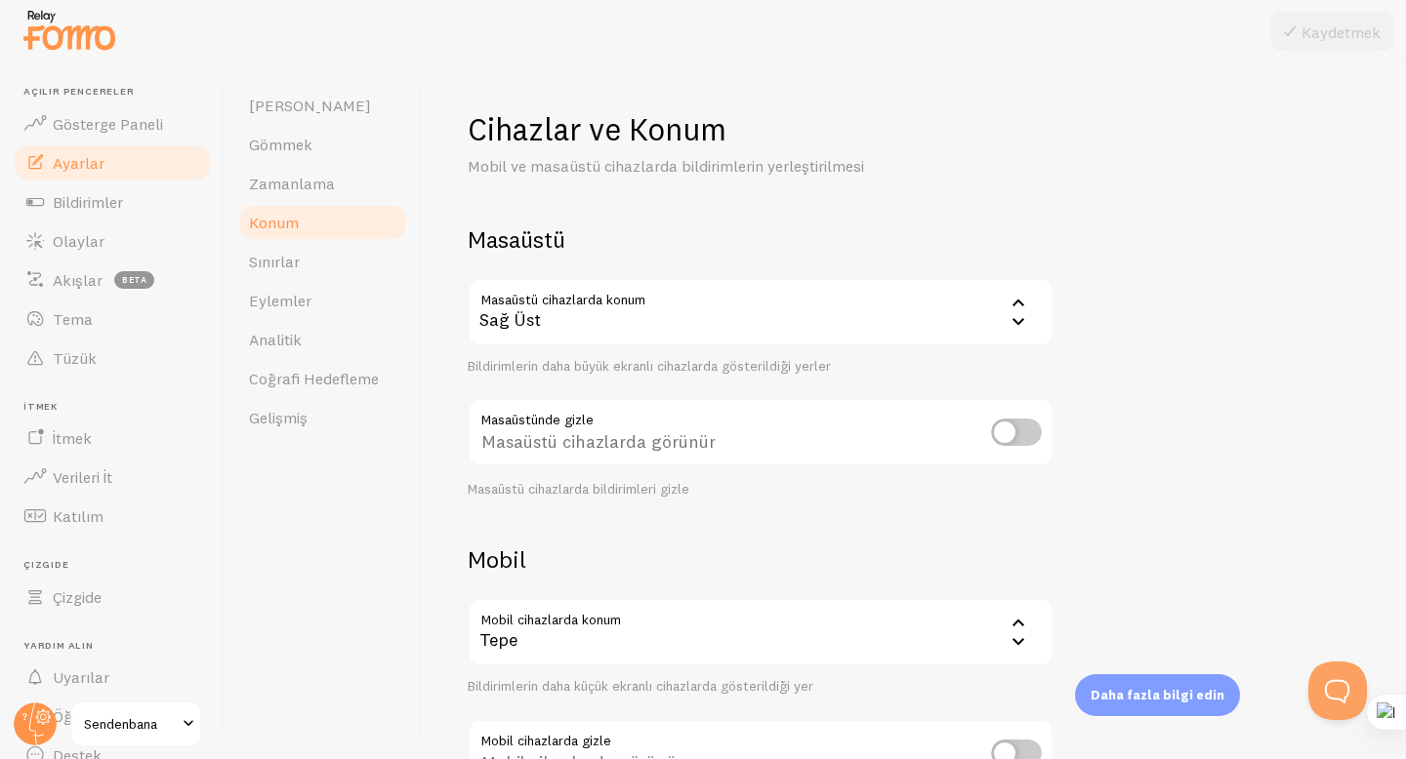
scroll to position [152, 0]
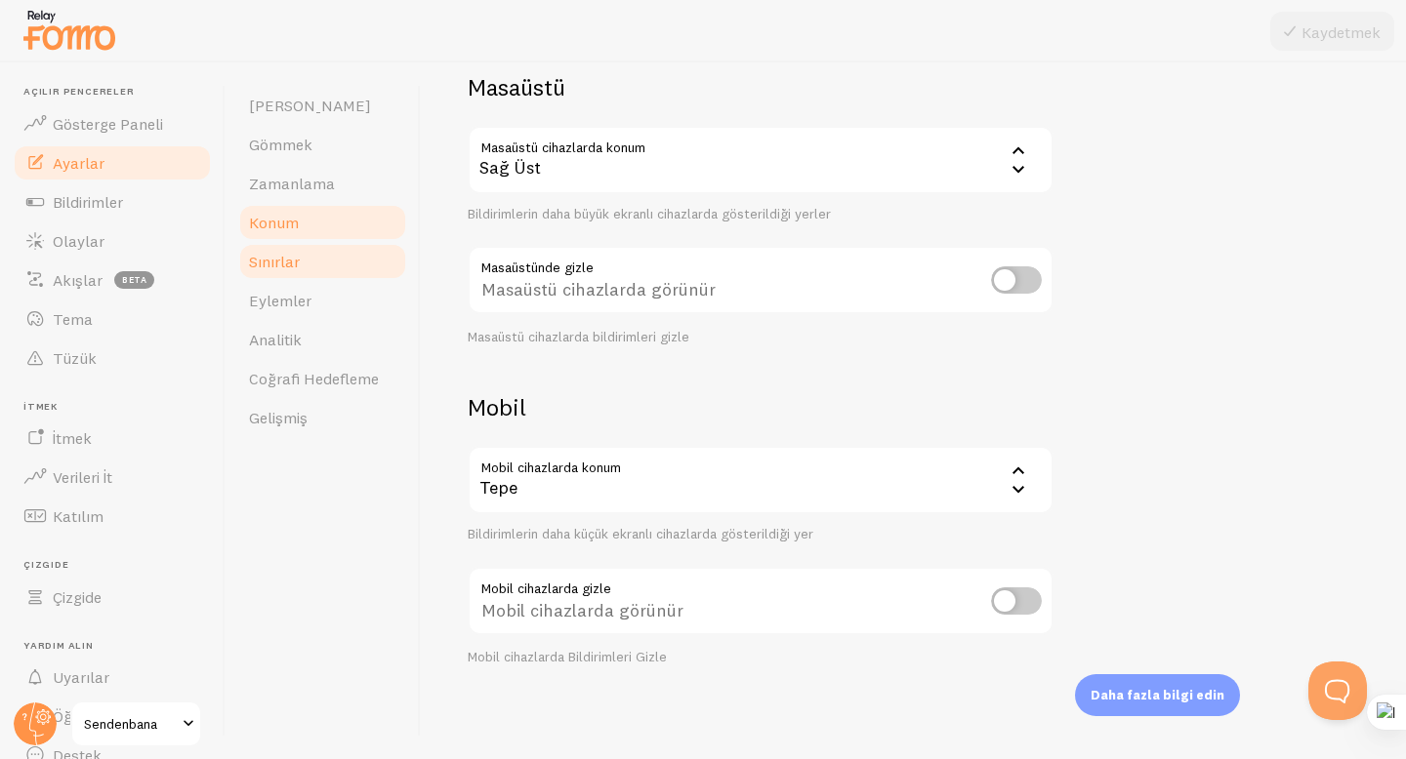
click at [317, 269] on link "Sınırlar" at bounding box center [322, 261] width 171 height 39
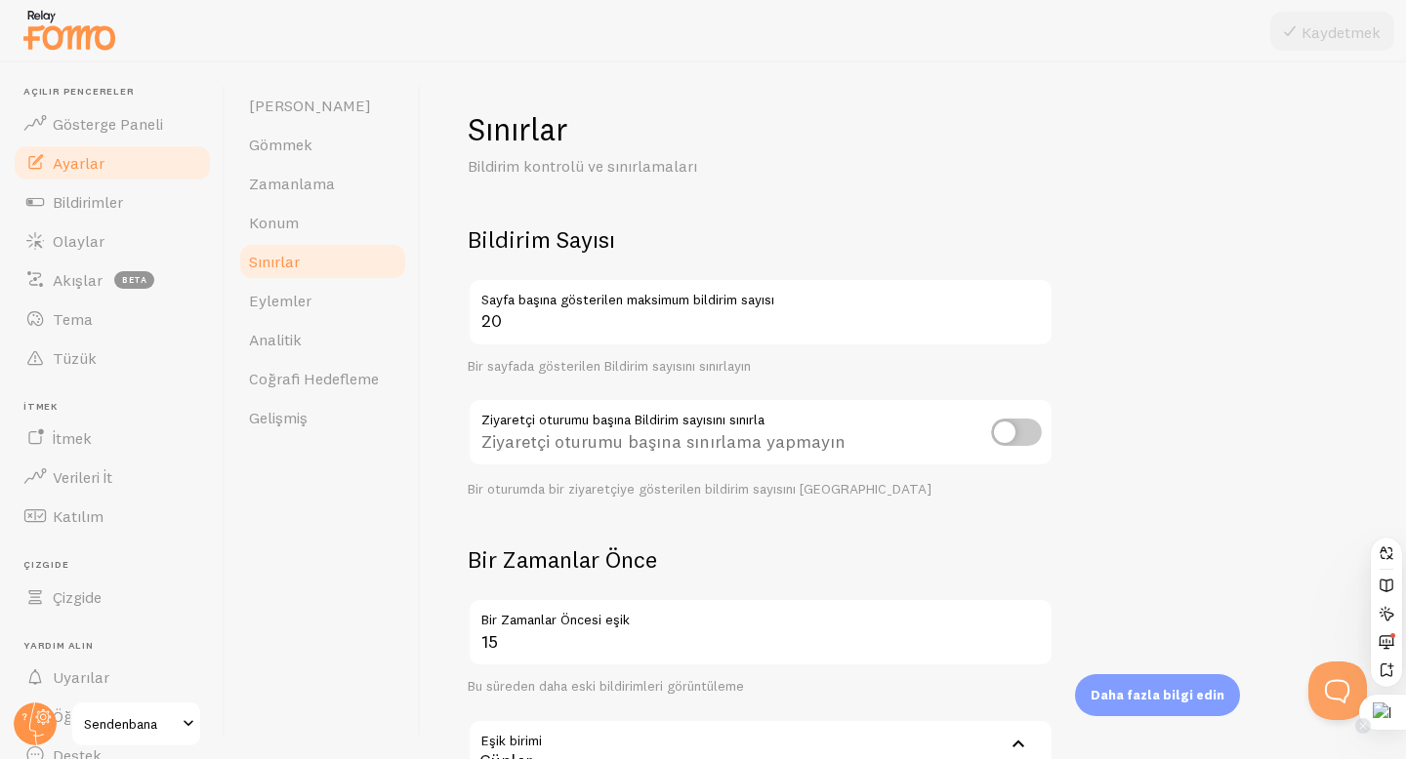
click at [1390, 697] on div at bounding box center [1382, 712] width 47 height 35
